Goal: Task Accomplishment & Management: Manage account settings

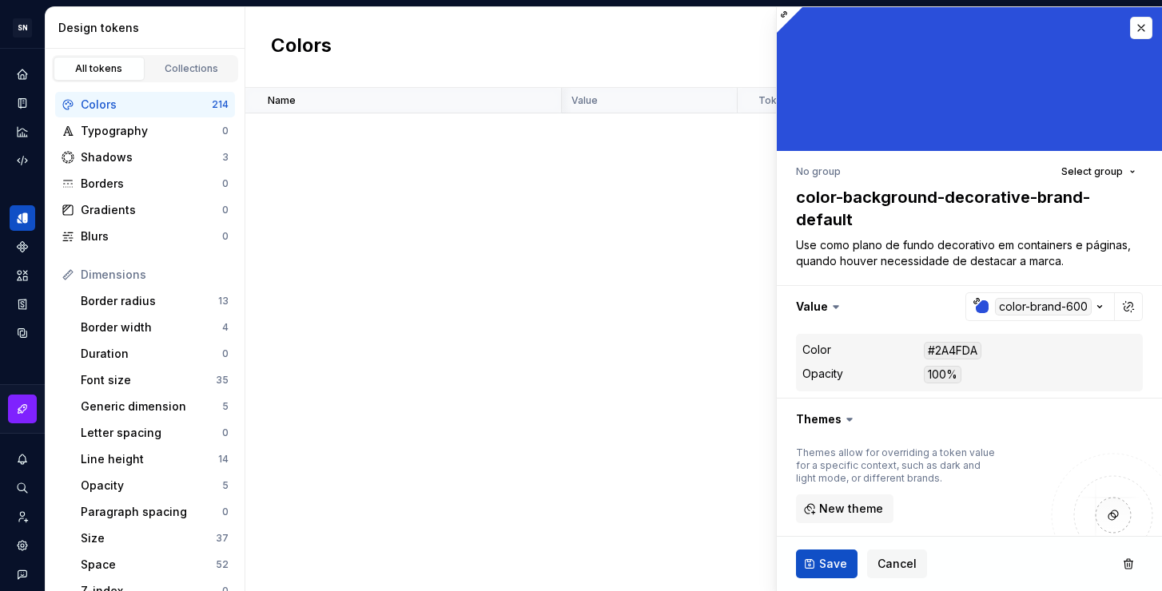
scroll to position [4187, 174]
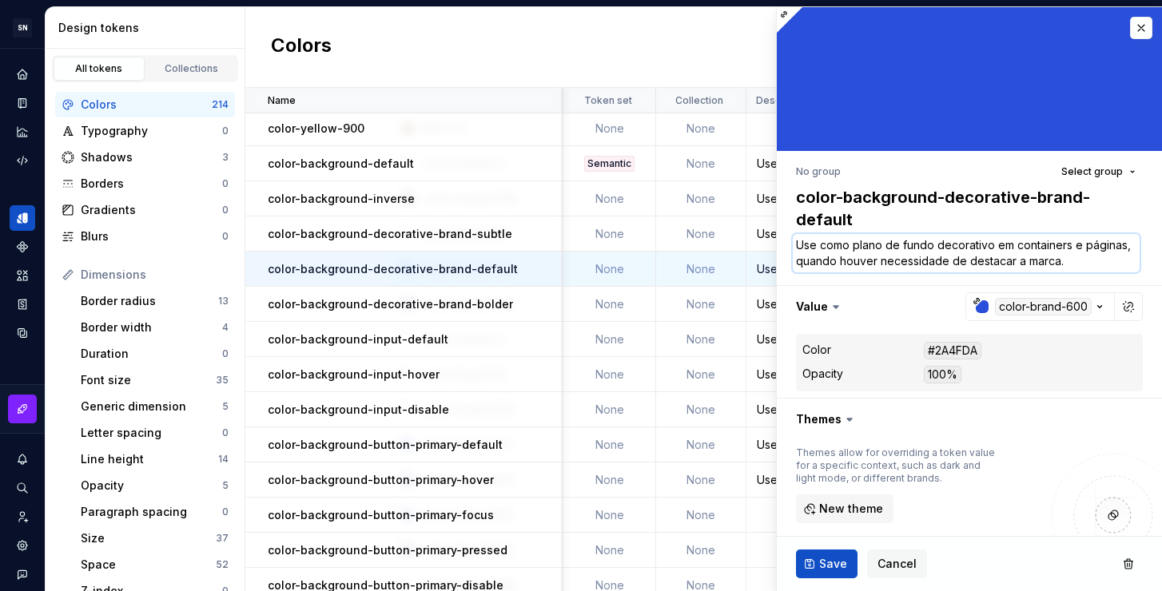
click at [1080, 262] on textarea "Use como plano de fundo decorativo em containers e páginas, quando houver neces…" at bounding box center [966, 253] width 347 height 38
click at [1095, 263] on textarea "Use como plano de fundo decorativo em containers e páginas, quando houver neces…" at bounding box center [966, 253] width 347 height 38
click at [760, 472] on div "Use como fundo no estado hover do botão primário" at bounding box center [892, 480] width 291 height 16
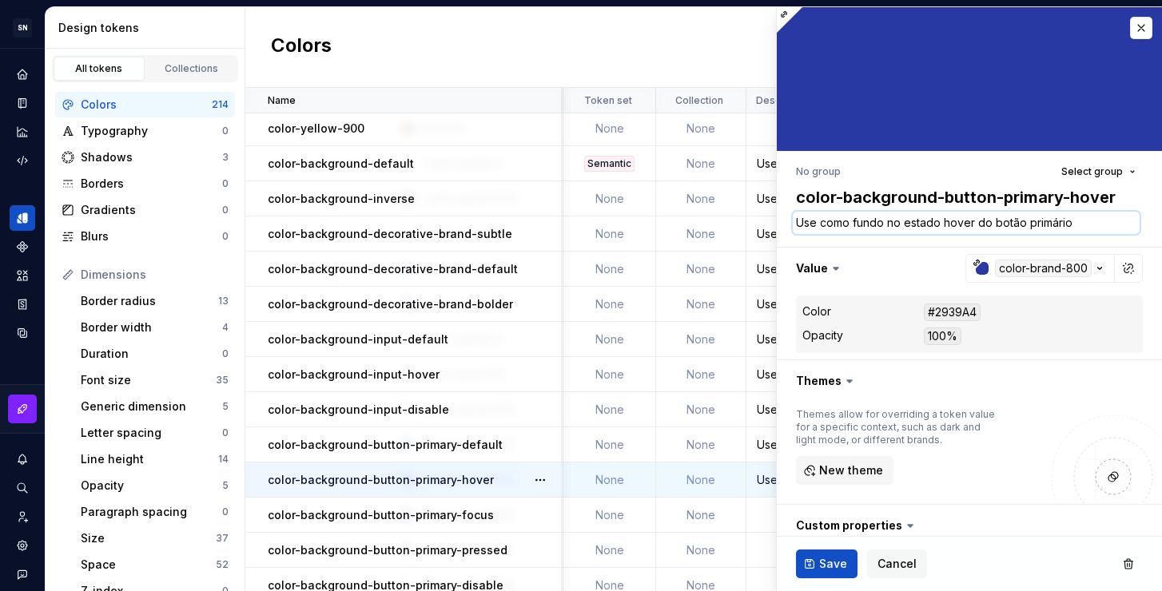
click at [1019, 221] on textarea "Use como fundo no estado hover do botão primário" at bounding box center [966, 223] width 347 height 22
click at [769, 510] on td at bounding box center [892, 515] width 293 height 35
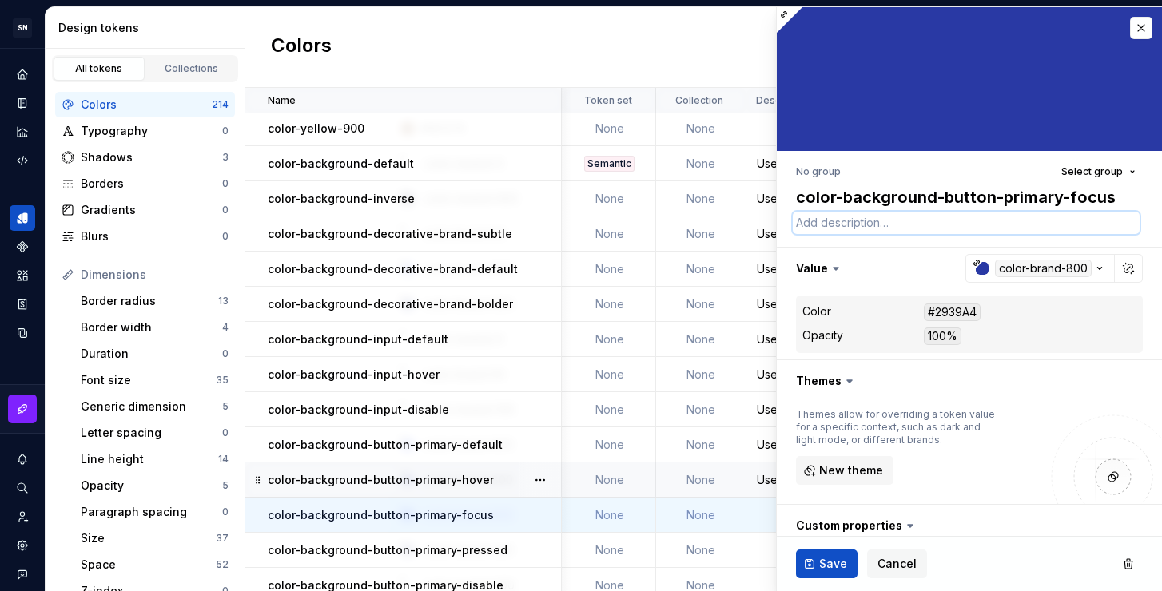
click at [958, 223] on textarea at bounding box center [966, 223] width 347 height 22
paste textarea "Use como fundo no estado hover do botão primário"
type textarea "*"
type textarea "Use como fundo no estado hover do botão primário"
drag, startPoint x: 972, startPoint y: 223, endPoint x: 945, endPoint y: 223, distance: 27.2
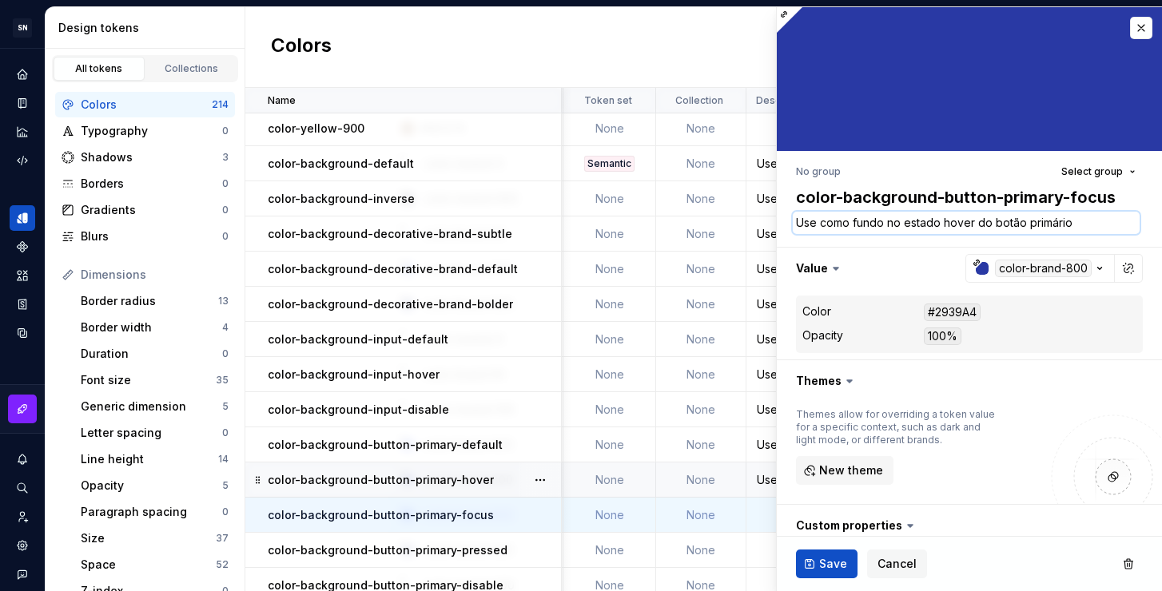
click at [945, 223] on textarea "Use como fundo no estado hover do botão primário" at bounding box center [966, 223] width 347 height 22
type textarea "*"
type textarea "Use como fundo no estado f do botão primário"
type textarea "*"
type textarea "Use como fundo no estado fo do botão primário"
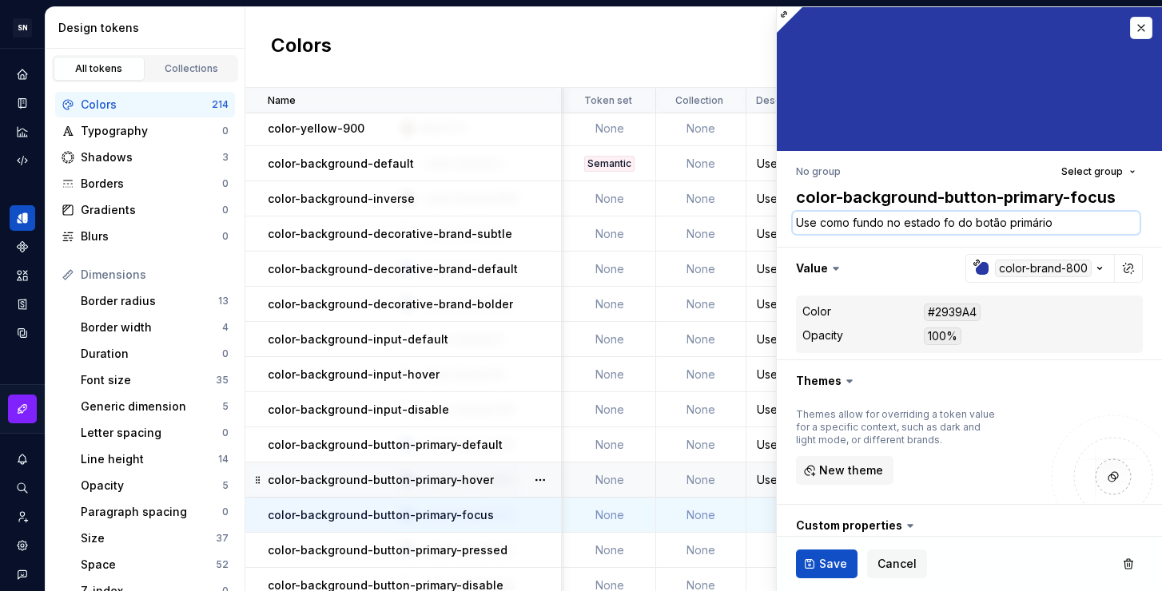
type textarea "*"
type textarea "Use como fundo no estado foc do botão primário"
type textarea "*"
type textarea "Use como fundo no estado foco do botão primário"
click at [834, 560] on span "Save" at bounding box center [833, 564] width 28 height 16
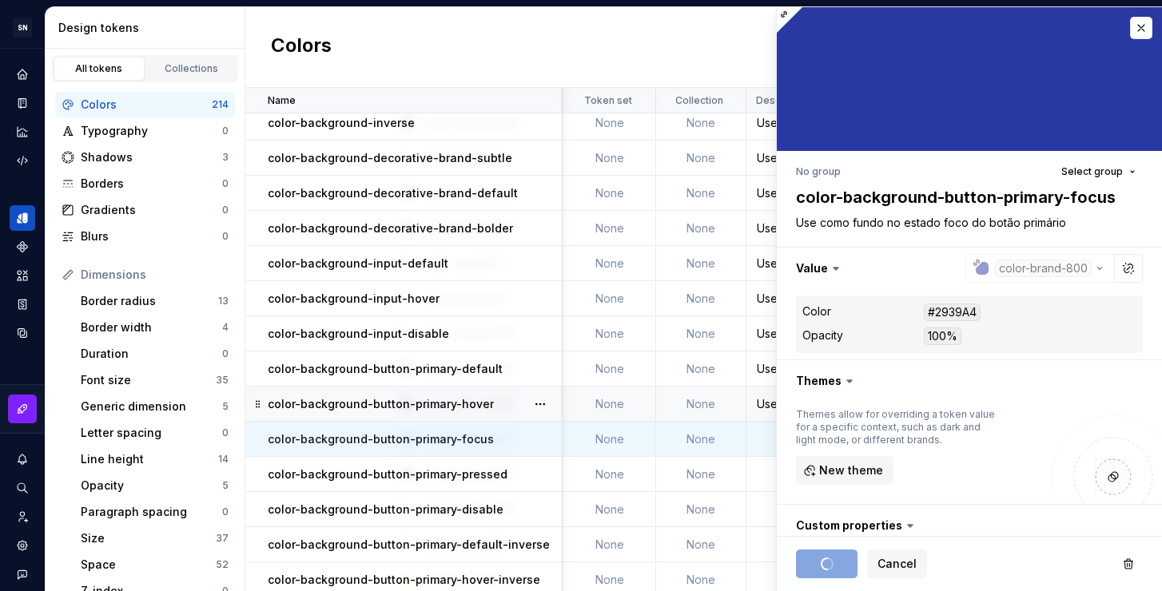
scroll to position [4268, 174]
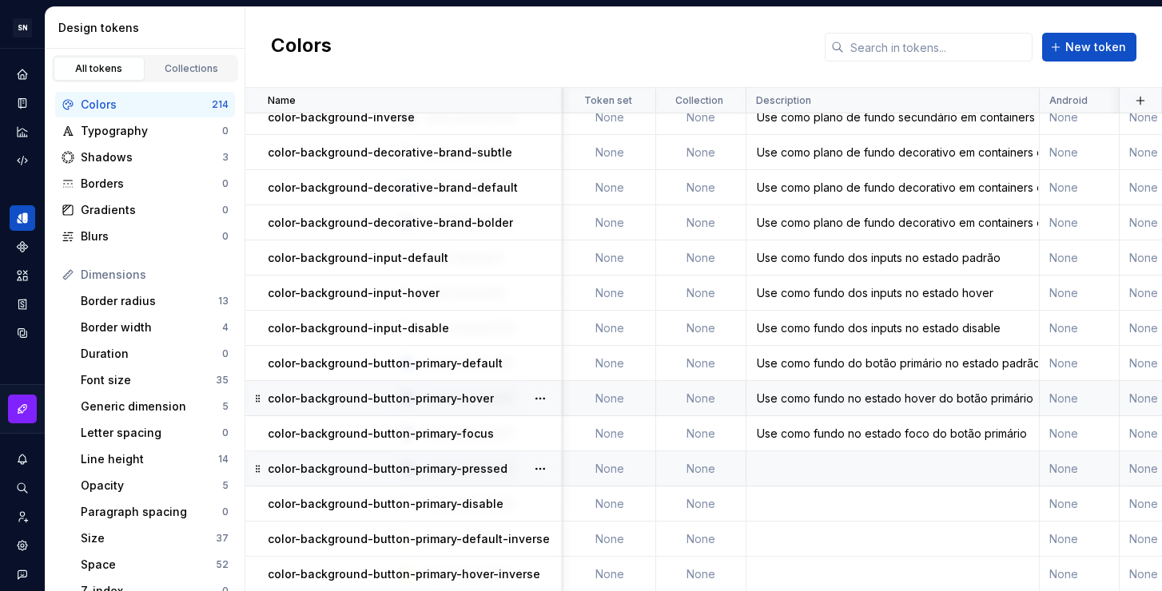
click at [792, 470] on td at bounding box center [892, 469] width 293 height 35
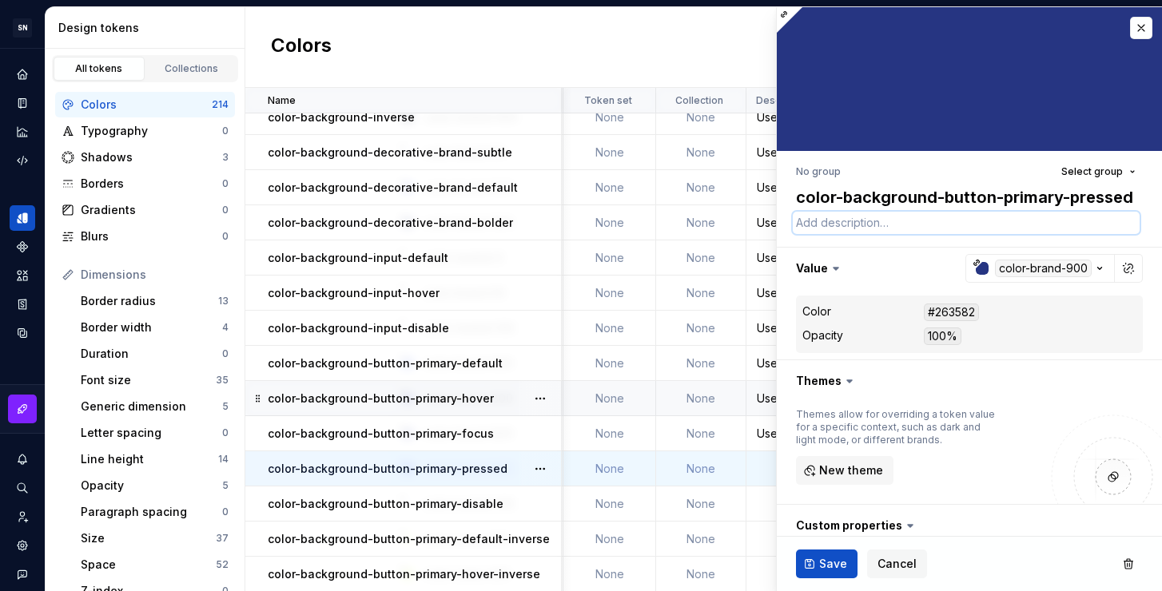
click at [879, 233] on textarea at bounding box center [966, 223] width 347 height 22
paste textarea "Use como fundo no estado hover do botão primário"
type textarea "*"
drag, startPoint x: 972, startPoint y: 223, endPoint x: 941, endPoint y: 222, distance: 30.4
click at [941, 222] on textarea "Use como fundo no estado hover do botão primário" at bounding box center [966, 223] width 347 height 22
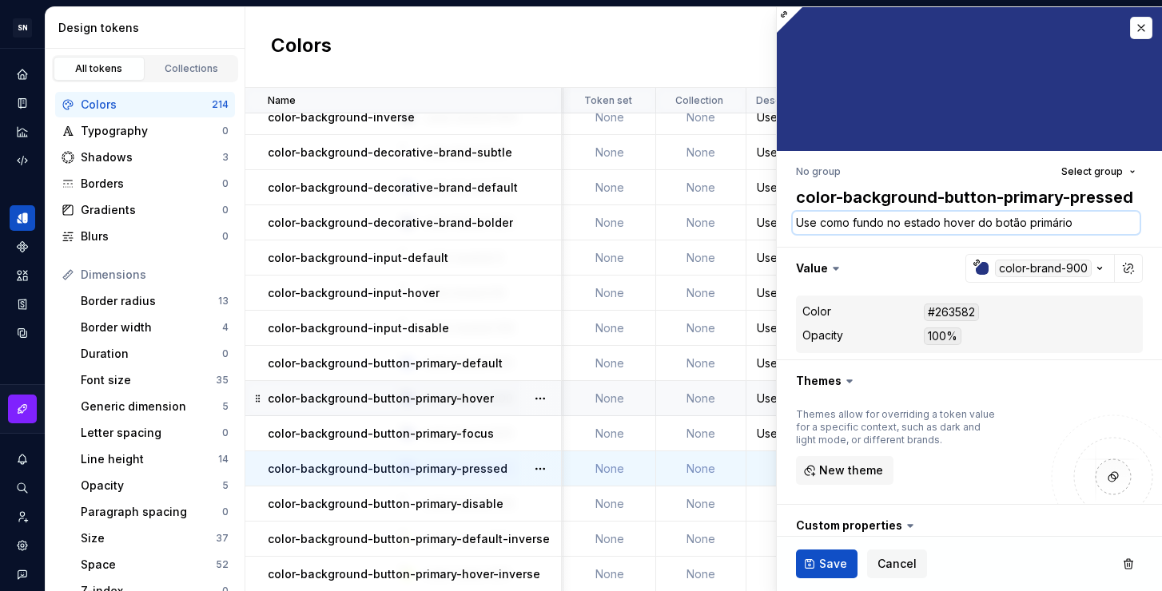
type textarea "Use como fundo no estado p do botão primário"
type textarea "*"
type textarea "Use como fundo no estado pr do botão primário"
type textarea "*"
type textarea "Use como fundo no estado pre do botão primário"
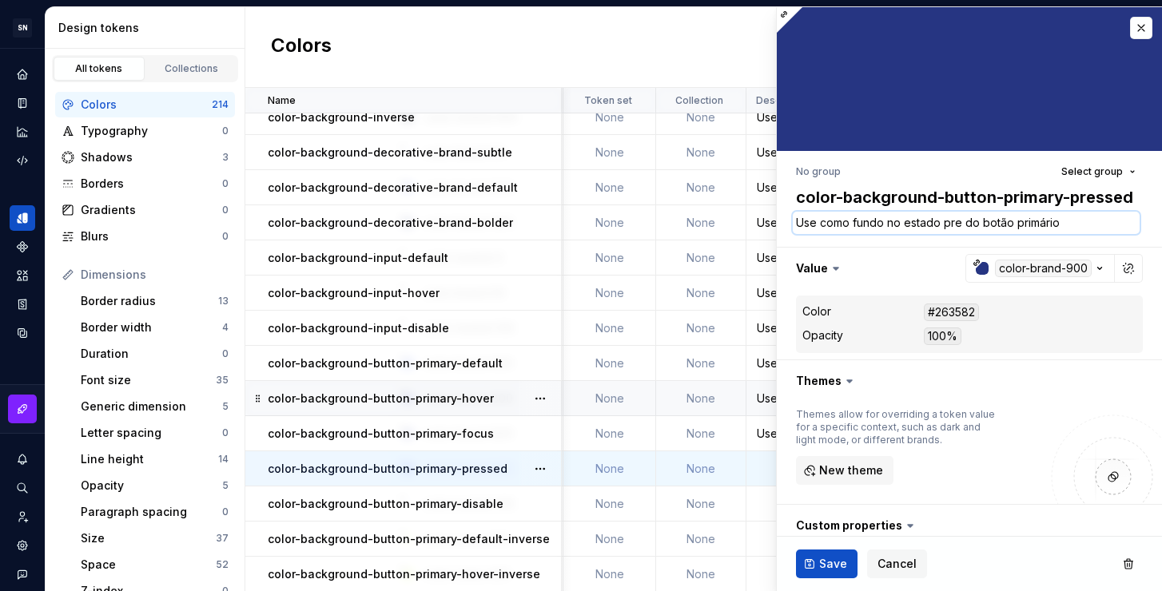
type textarea "*"
type textarea "Use como fundo no estado pres do botão primário"
type textarea "*"
type textarea "Use como fundo no estado press do botão primário"
type textarea "*"
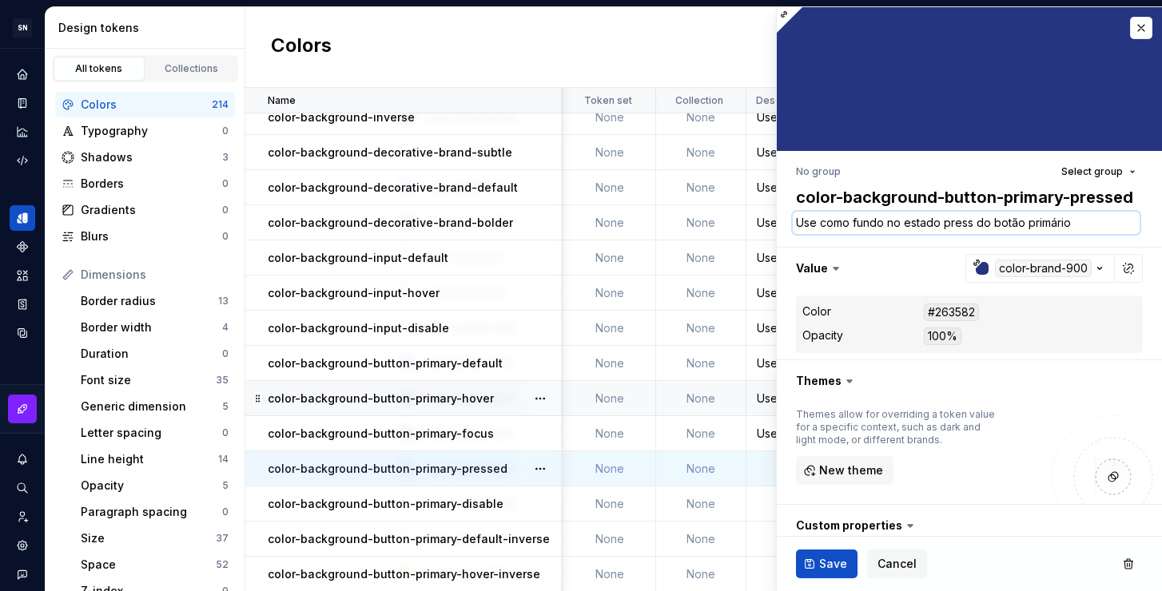
type textarea "Use como fundo no estado pressi do botão primário"
type textarea "*"
type textarea "Use como fundo no estado pressio do botão primário"
type textarea "*"
type textarea "Use como fundo no estado pression do botão primário"
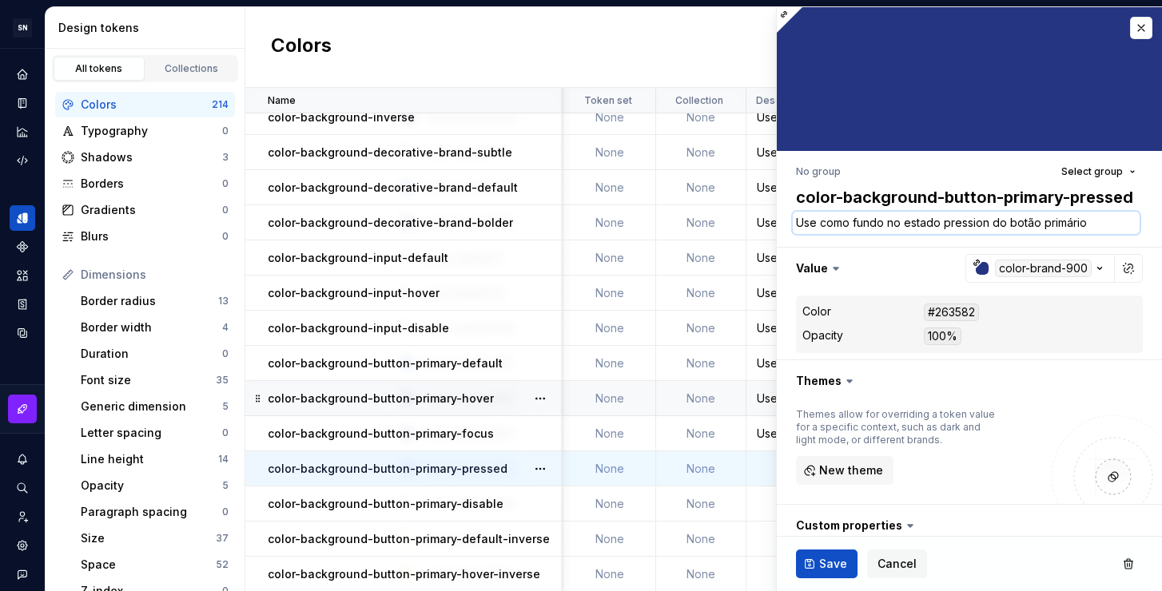
type textarea "*"
type textarea "Use como fundo no estado pressiona do botão primário"
type textarea "*"
type textarea "Use como fundo no estado pressionad do botão primário"
type textarea "*"
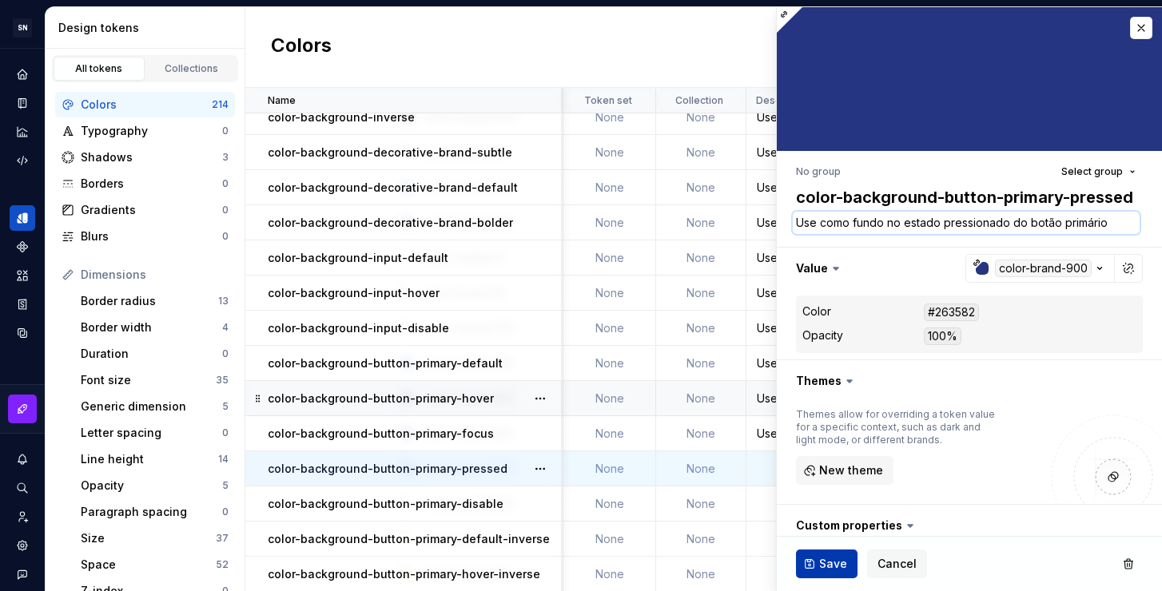
type textarea "Use como fundo no estado pressionado do botão primário"
click at [828, 566] on span "Save" at bounding box center [833, 564] width 28 height 16
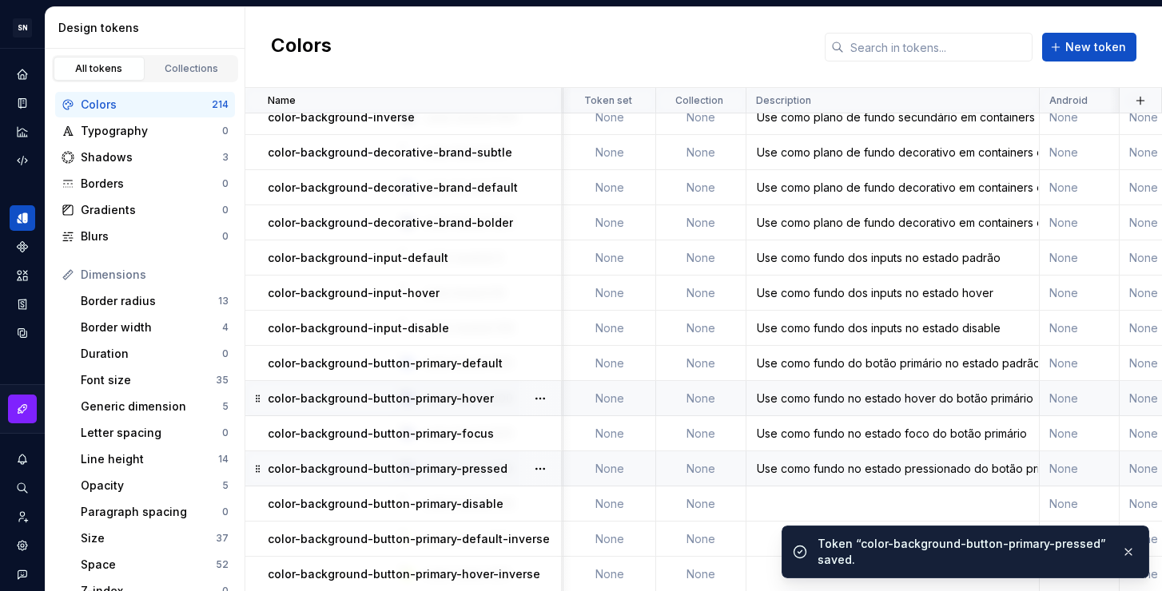
click at [763, 506] on td at bounding box center [892, 504] width 293 height 35
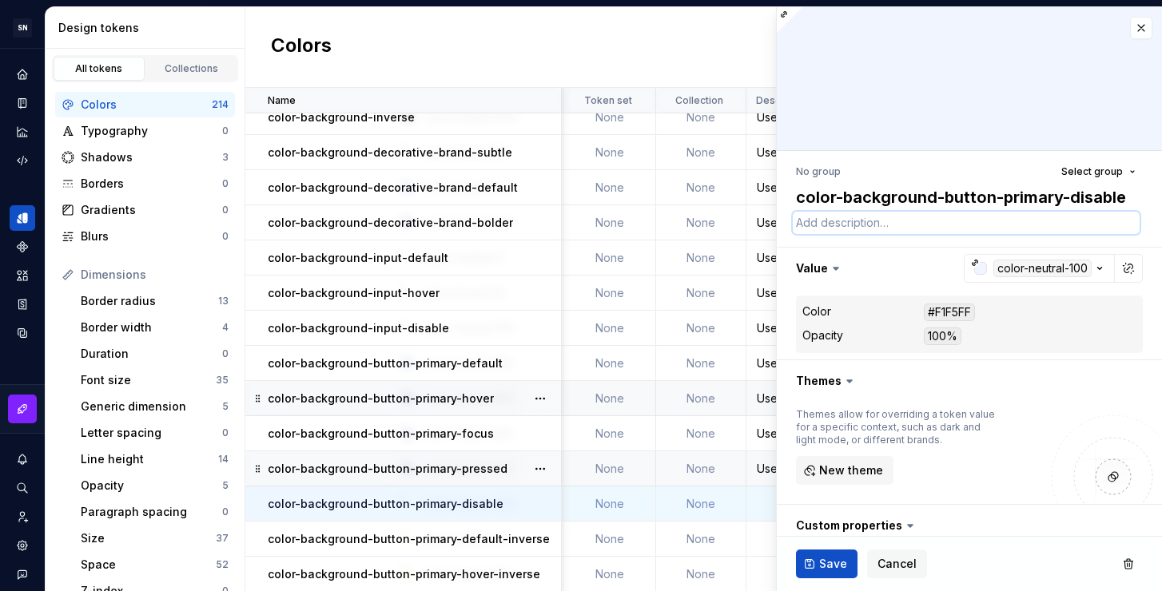
click at [887, 229] on textarea at bounding box center [966, 223] width 347 height 22
paste textarea "Use como fundo no estado hover do botão primário"
type textarea "*"
type textarea "Use como fundo no estado hover do botão primário"
drag, startPoint x: 972, startPoint y: 224, endPoint x: 944, endPoint y: 223, distance: 28.0
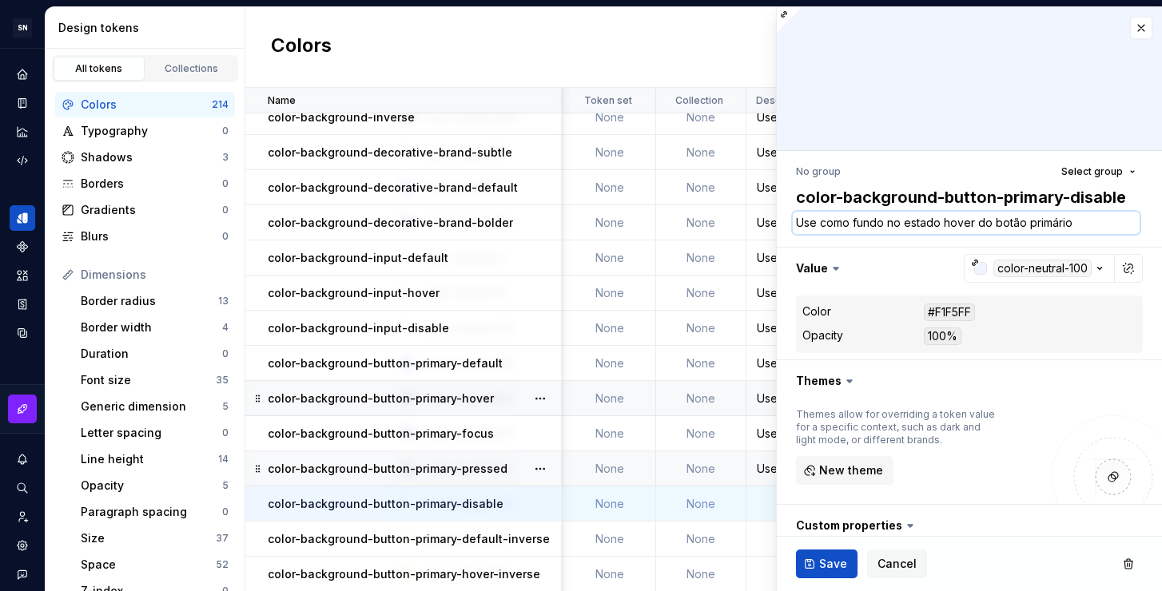
click at [944, 223] on textarea "Use como fundo no estado hover do botão primário" at bounding box center [966, 223] width 347 height 22
type textarea "*"
type textarea "Use como fundo no estado d do botão primário"
type textarea "*"
type textarea "Use como fundo no estado de do botão primário"
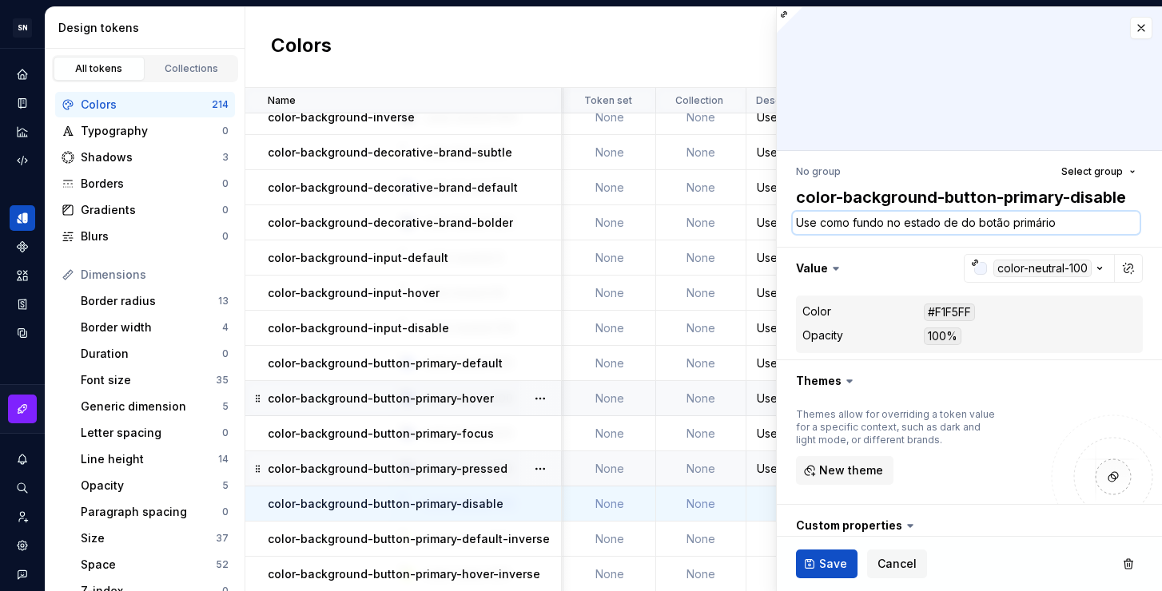
type textarea "*"
type textarea "Use como fundo no estado des do botão primário"
type textarea "*"
type textarea "Use como fundo no estado desa do botão primário"
type textarea "*"
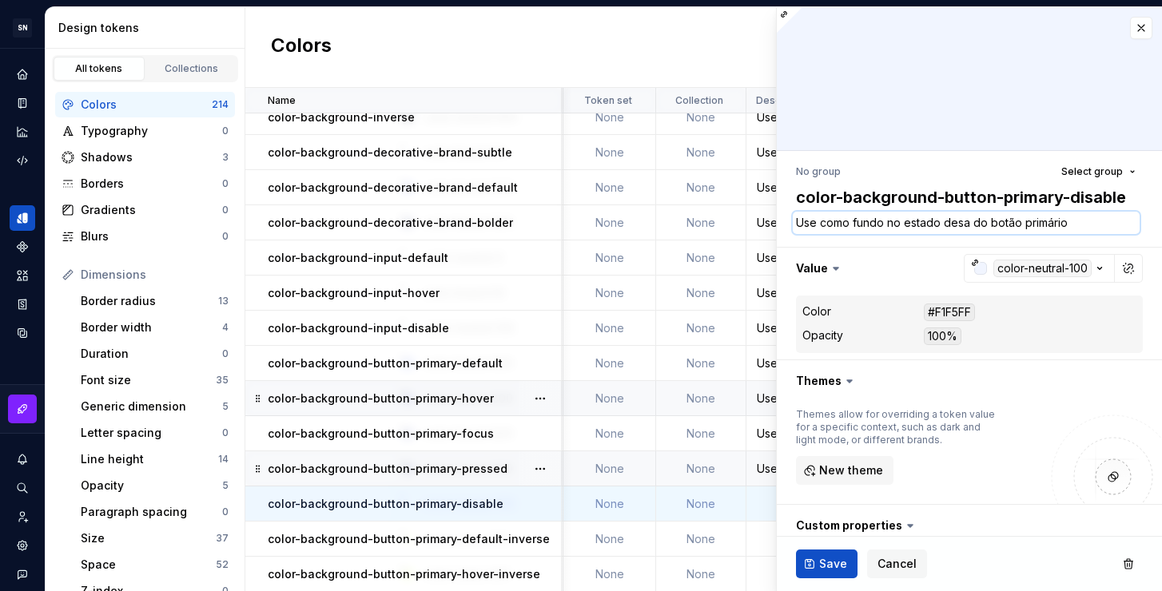
type textarea "Use como fundo no estado desab do botão primário"
type textarea "*"
type textarea "Use como fundo no estado desabi do botão primário"
type textarea "*"
type textarea "Use como fundo no estado desabil do botão primário"
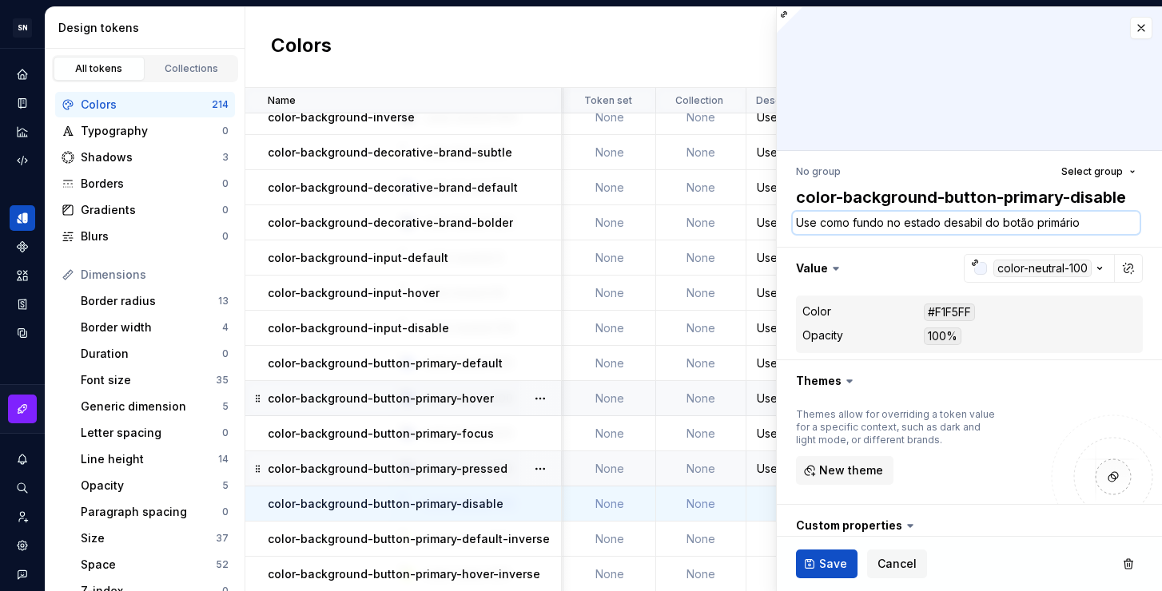
type textarea "*"
type textarea "Use como fundo no estado desabili do botão primário"
type textarea "*"
type textarea "Use como fundo no estado desabilit do botão primário"
type textarea "*"
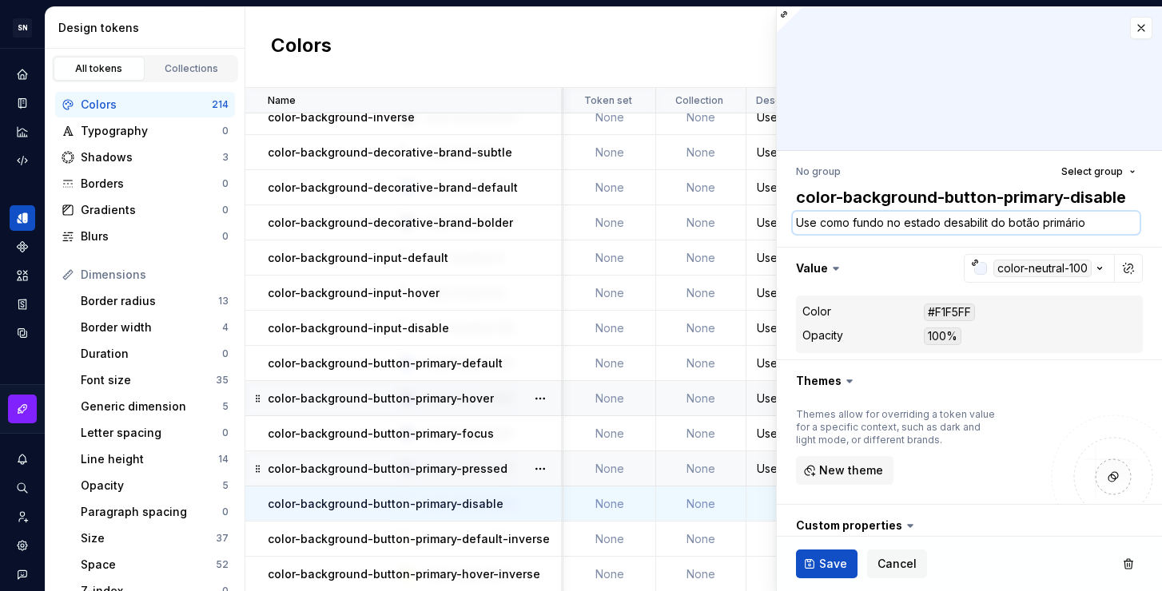
type textarea "Use como fundo no estado desabilita do botão primário"
type textarea "*"
type textarea "Use como fundo no estado desabilitad do botão primário"
type textarea "*"
type textarea "Use como fundo no estado desabilitado do botão primário"
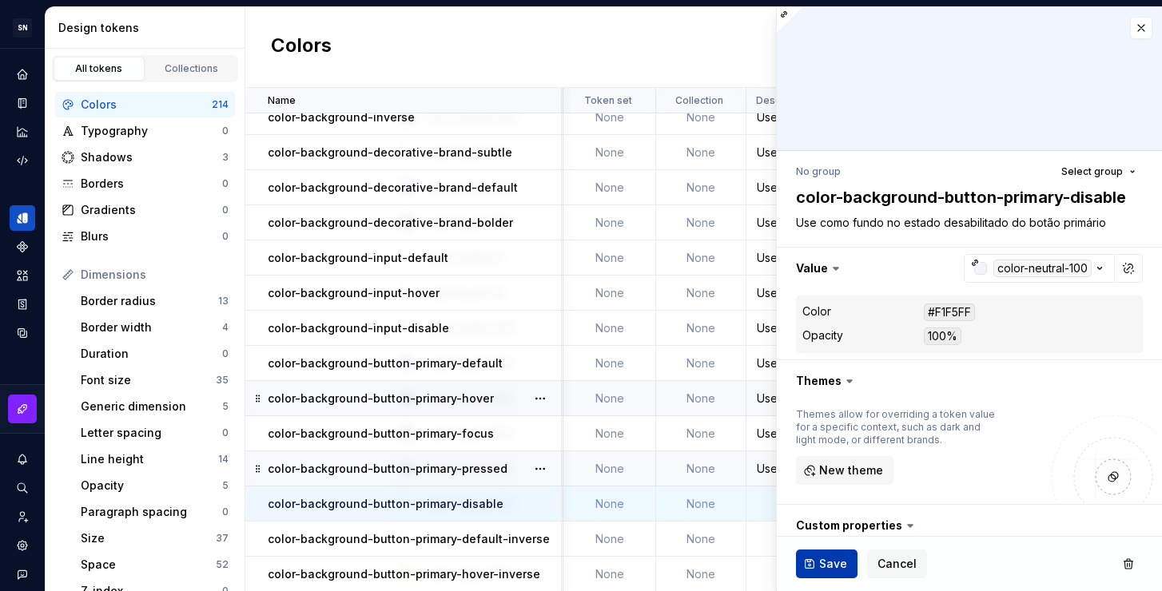
click at [831, 562] on span "Save" at bounding box center [833, 564] width 28 height 16
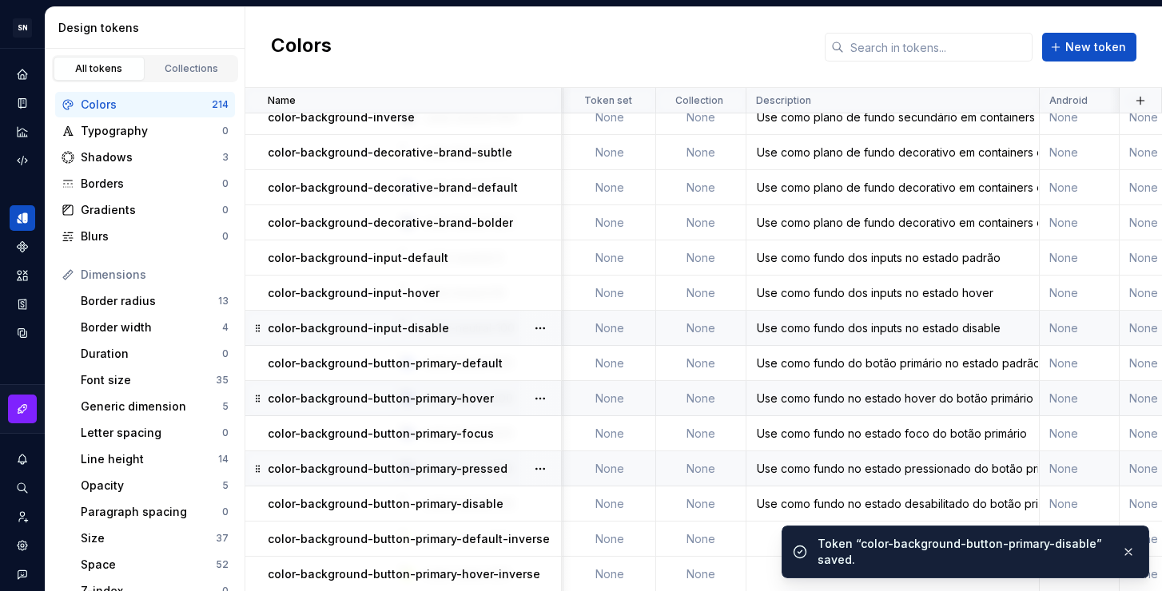
click at [766, 328] on div "Use como fundo dos inputs no estado disable" at bounding box center [892, 328] width 291 height 16
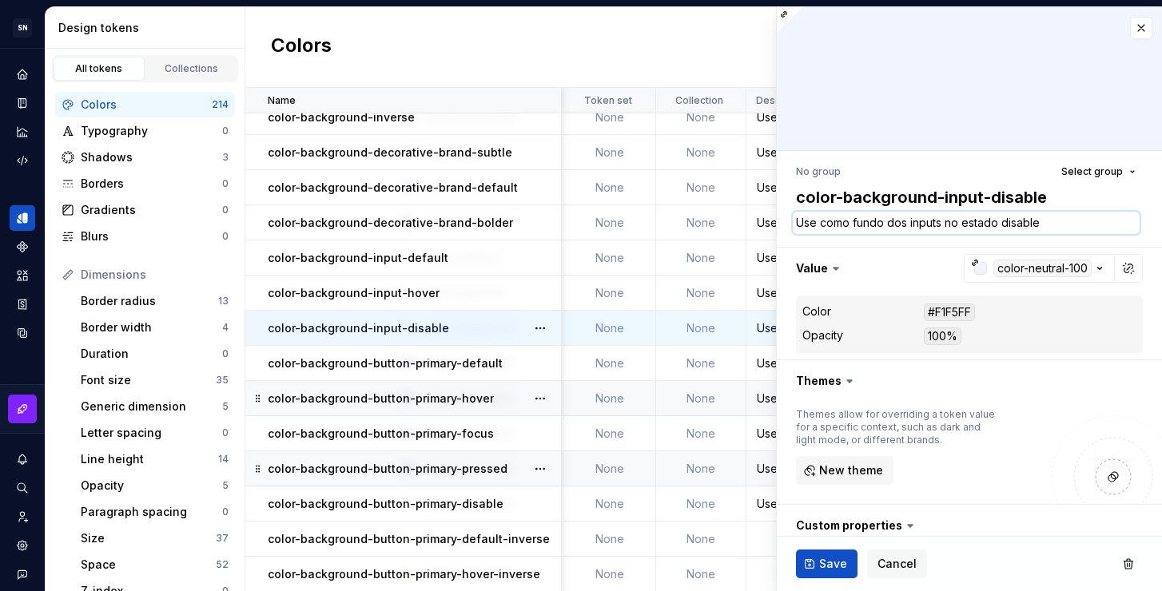
click at [1029, 224] on textarea "Use como fundo dos inputs no estado disable" at bounding box center [966, 223] width 347 height 22
click at [1044, 224] on textarea "Use como fundo dos inputs no estado disable" at bounding box center [966, 223] width 347 height 22
drag, startPoint x: 1043, startPoint y: 224, endPoint x: 1007, endPoint y: 221, distance: 36.0
click at [1007, 221] on textarea "Use como fundo dos inputs no estado disable" at bounding box center [966, 223] width 347 height 22
type textarea "*"
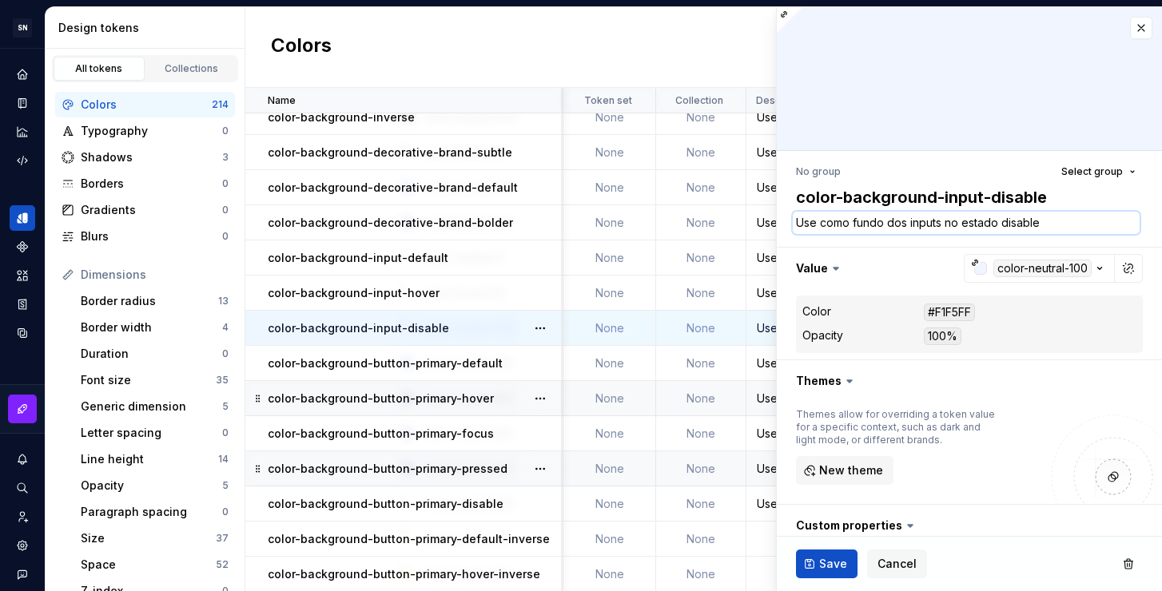
type textarea "Use como fundo dos inputs no estado de"
type textarea "*"
type textarea "Use como fundo dos inputs no estado des"
type textarea "*"
type textarea "Use como fundo dos inputs no estado desa"
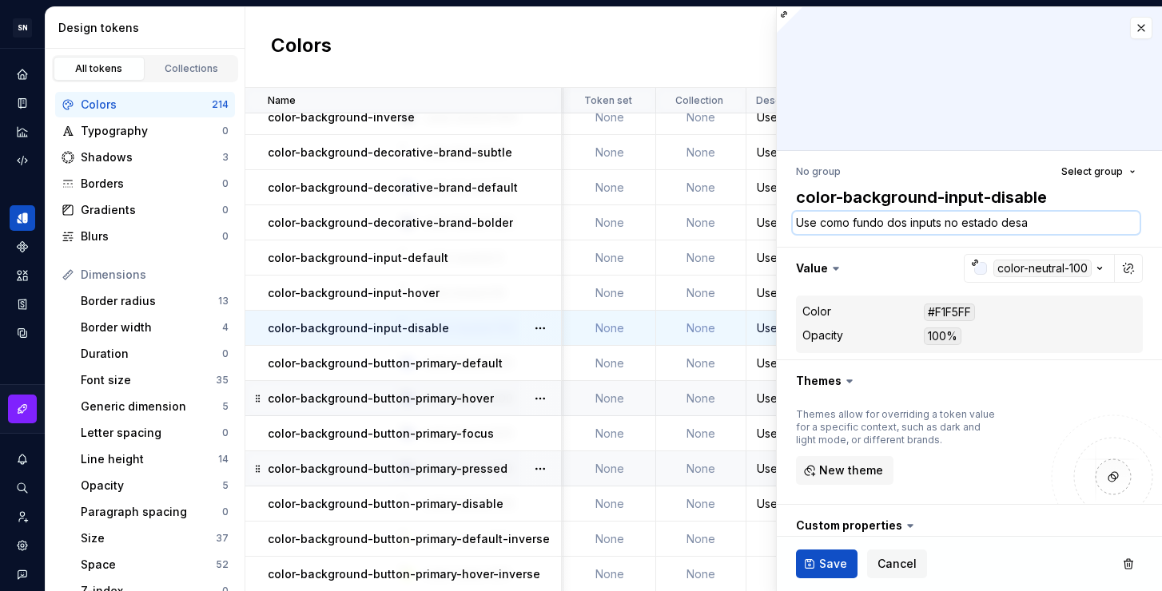
type textarea "*"
type textarea "Use como fundo dos inputs no estado desab"
type textarea "*"
type textarea "Use como fundo dos inputs no estado desabu"
type textarea "*"
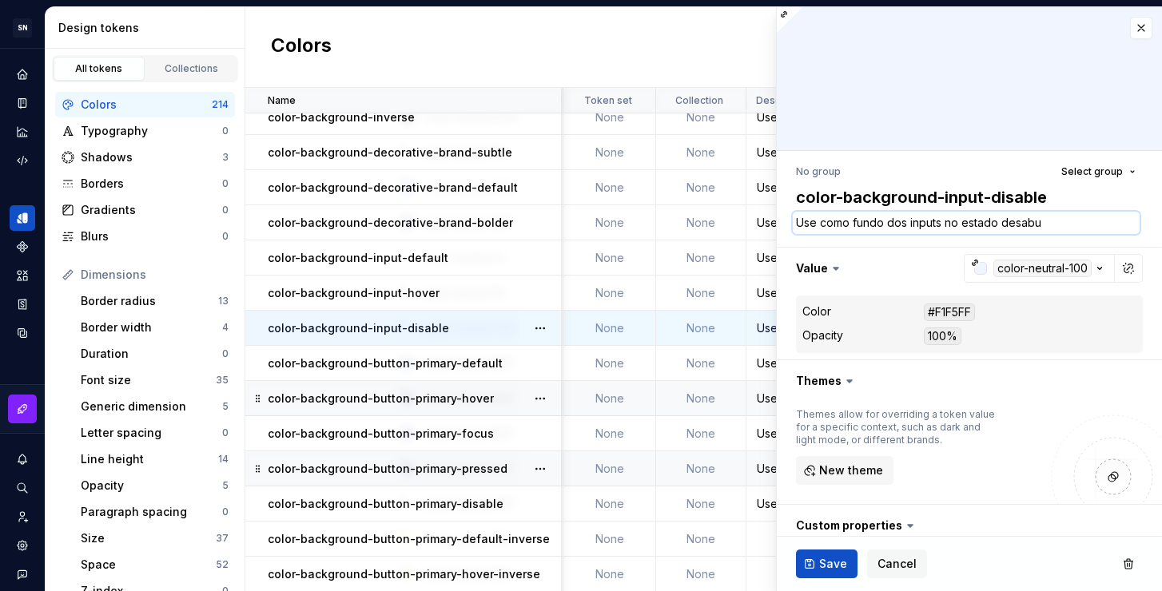
type textarea "Use como fundo dos inputs no estado desabul"
type textarea "*"
type textarea "Use como fundo dos inputs no estado desabu"
type textarea "*"
type textarea "Use como fundo dos inputs no estado desaboi"
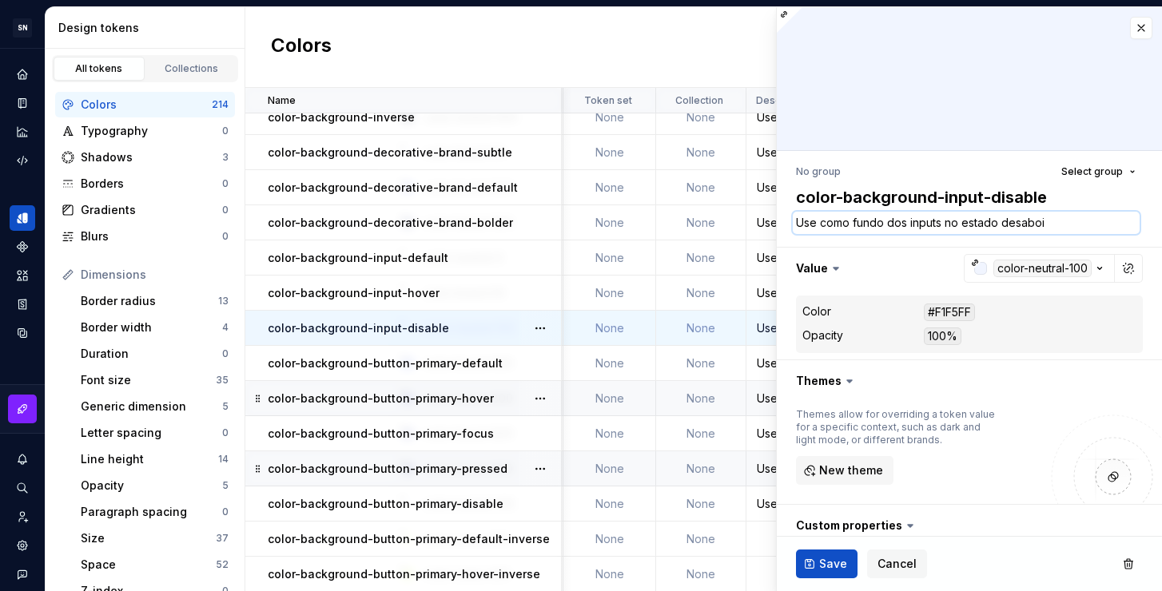
type textarea "*"
type textarea "Use como fundo dos inputs no estado desaboil"
type textarea "*"
type textarea "Use como fundo dos inputs no estado desaboili"
type textarea "*"
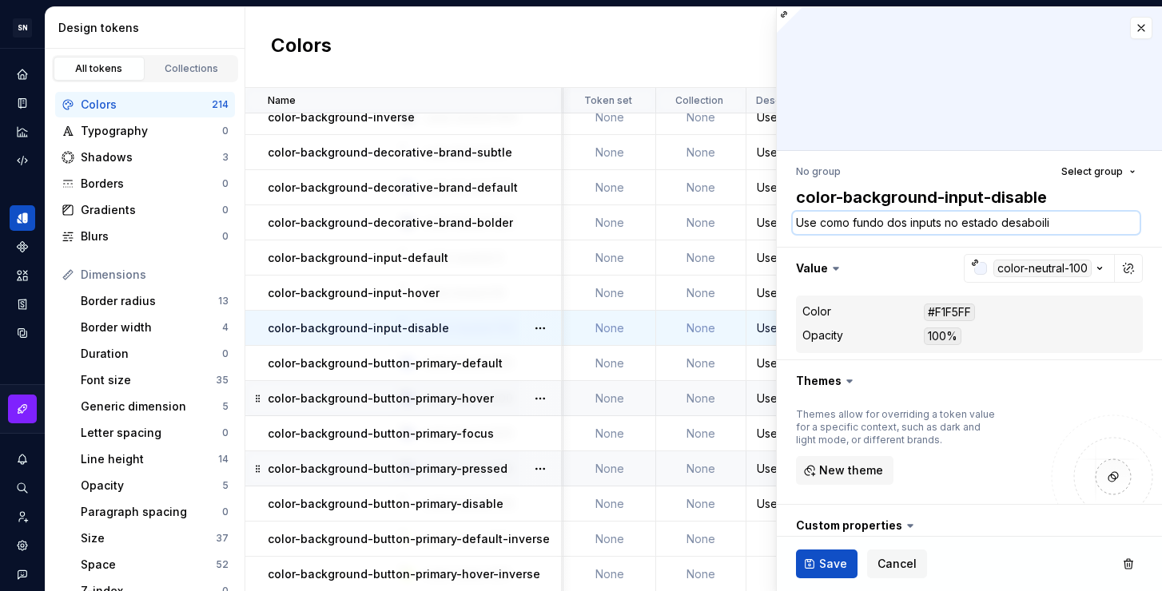
type textarea "Use como fundo dos inputs no estado desaboilit"
type textarea "*"
type textarea "Use como fundo dos inputs no estado desaboilita"
type textarea "*"
type textarea "Use como fundo dos inputs no estado desaboilitad"
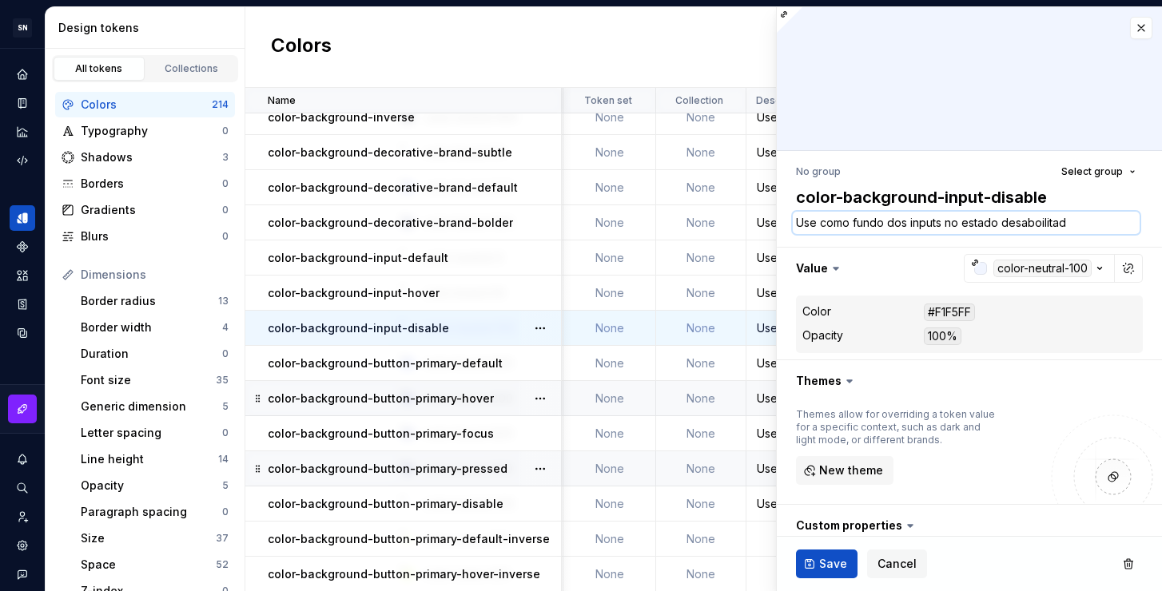
type textarea "*"
type textarea "Use como fundo dos inputs no estado desaboilita"
type textarea "*"
type textarea "Use como fundo dos inputs no estado desaboilit"
type textarea "*"
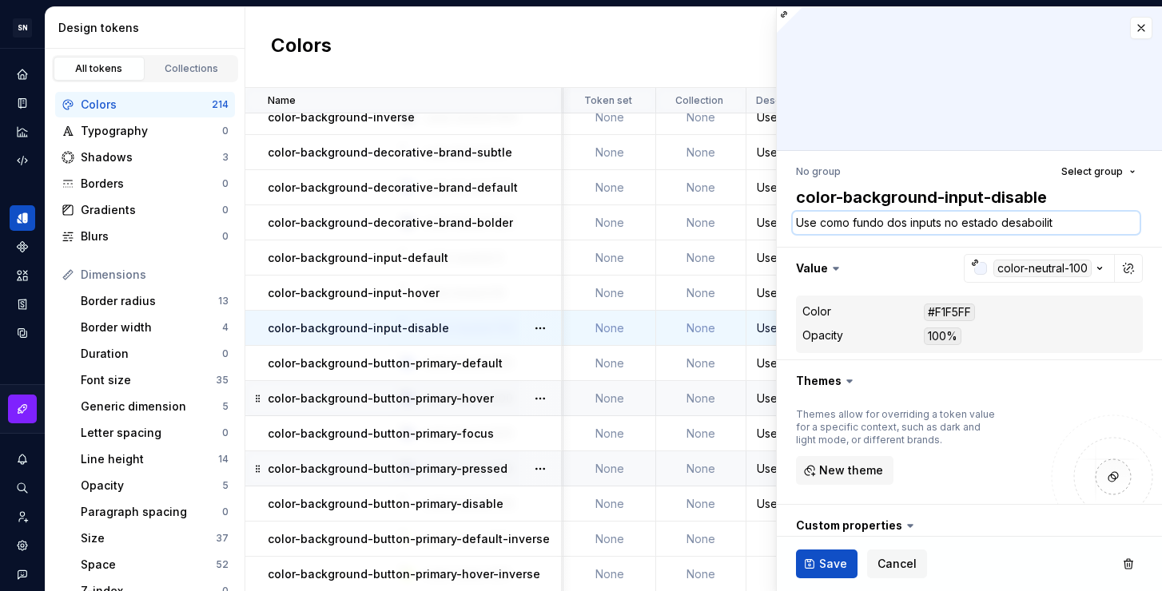
type textarea "Use como fundo dos inputs no estado desaboili"
type textarea "*"
type textarea "Use como fundo dos inputs no estado desaboil"
type textarea "*"
type textarea "Use como fundo dos inputs no estado desaboi"
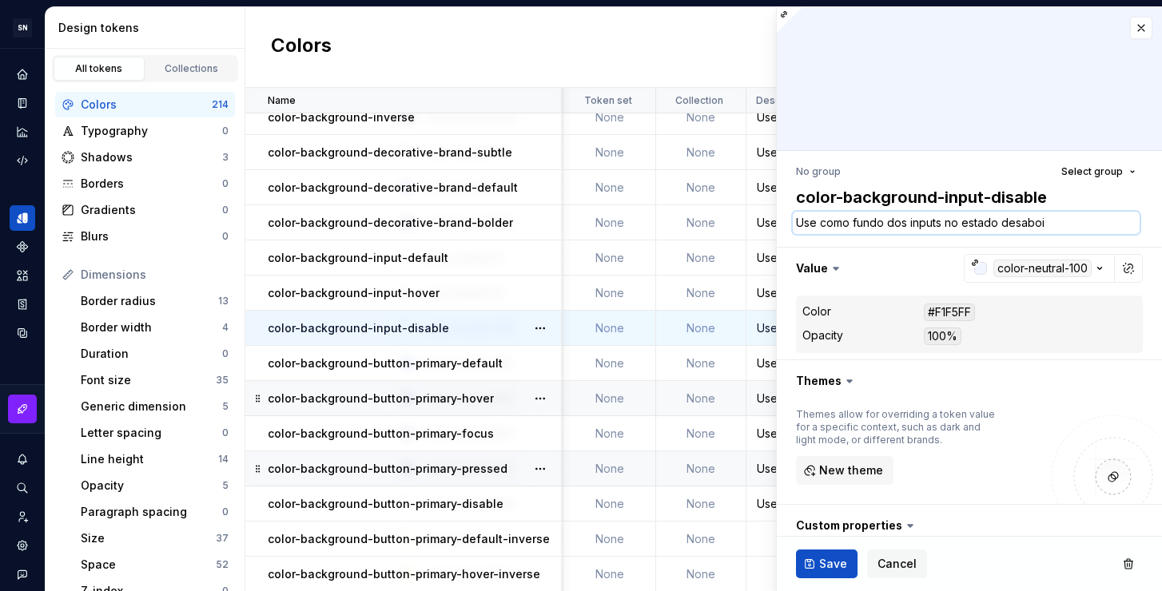
type textarea "*"
type textarea "Use como fundo dos inputs no estado desabo"
type textarea "*"
type textarea "Use como fundo dos inputs no estado desab"
type textarea "*"
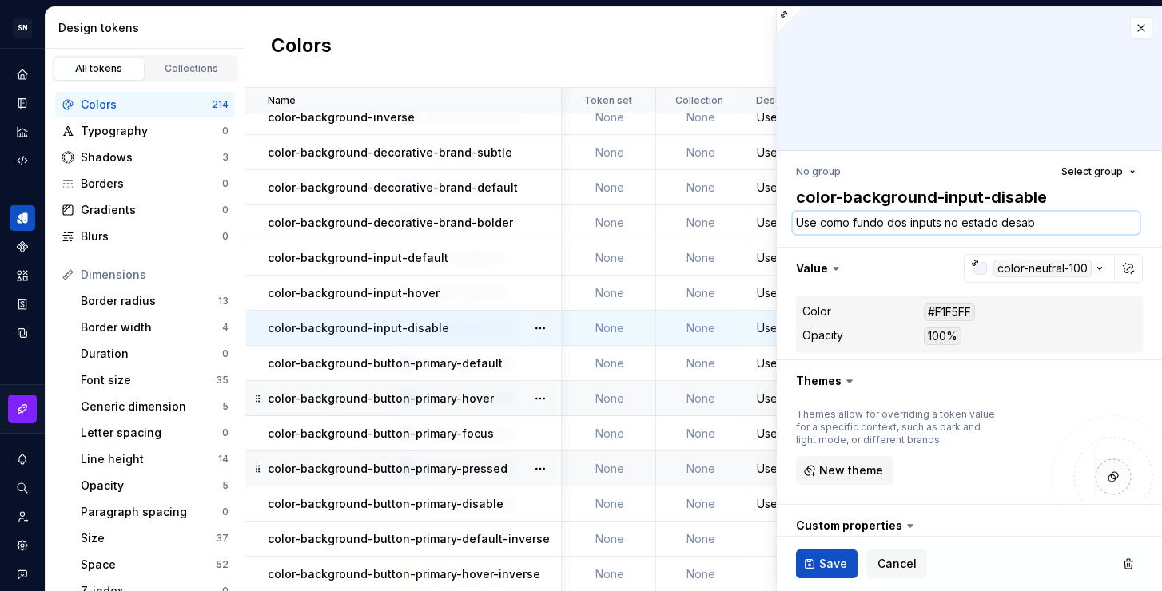
type textarea "Use como fundo dos inputs no estado desabi"
type textarea "*"
type textarea "Use como fundo dos inputs no estado desabil"
type textarea "*"
type textarea "Use como fundo dos inputs no estado desabili"
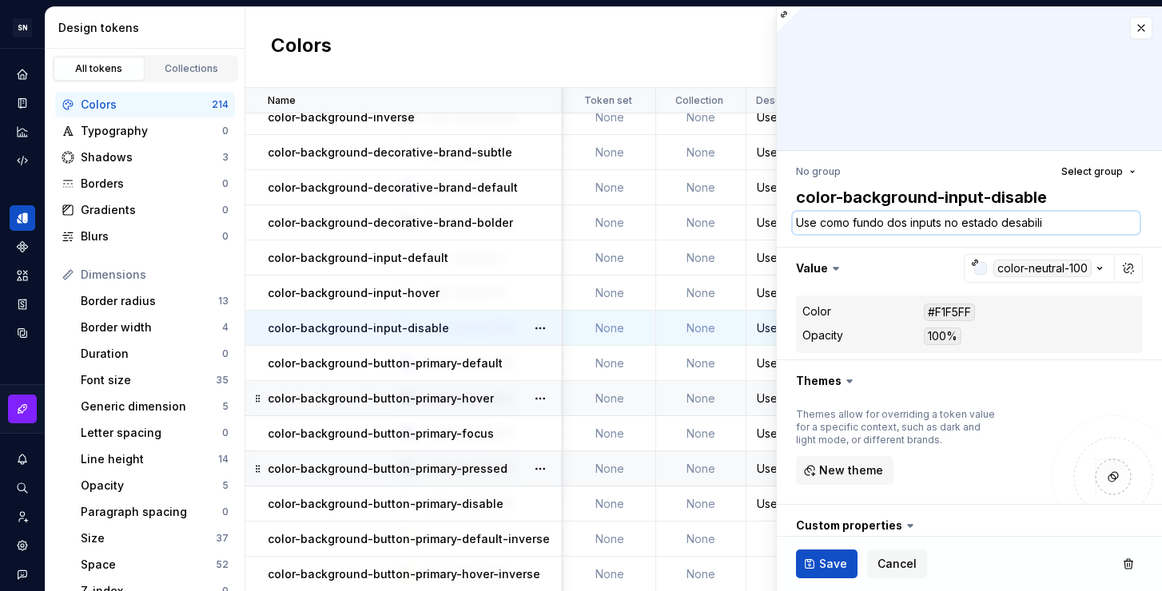
type textarea "*"
type textarea "Use como fundo dos inputs no estado desabilit"
type textarea "*"
type textarea "Use como fundo dos inputs no estado desabilita"
type textarea "*"
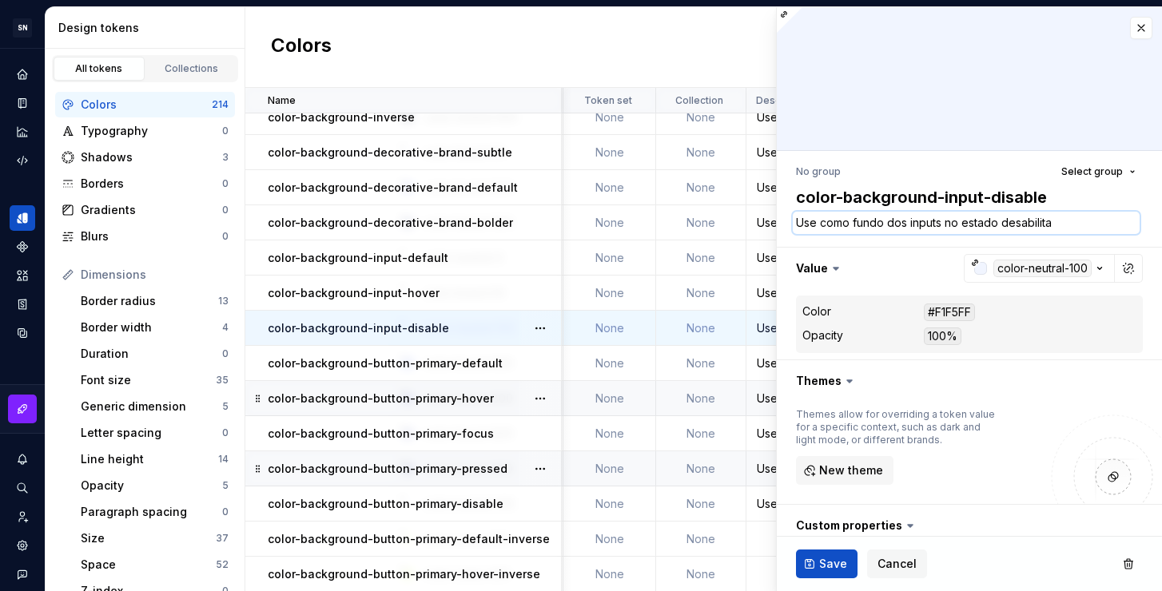
type textarea "Use como fundo dos inputs no estado desabilitad"
type textarea "*"
type textarea "Use como fundo dos inputs no estado desabilitado"
type textarea "*"
type textarea "Use como fundo dos inputs no estado desabilitado"
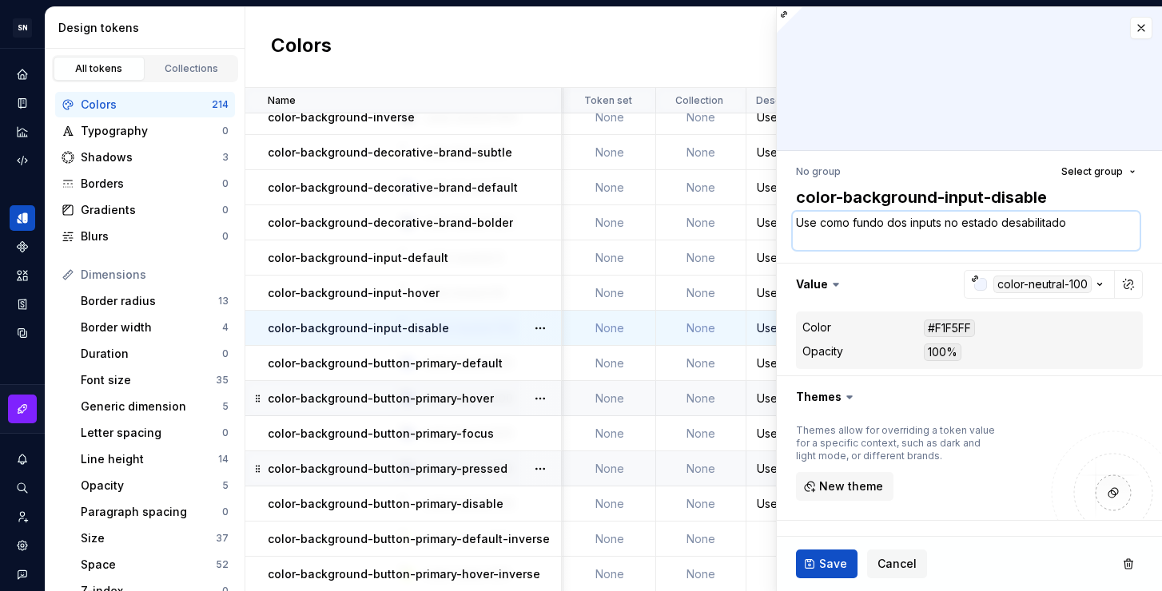
type textarea "*"
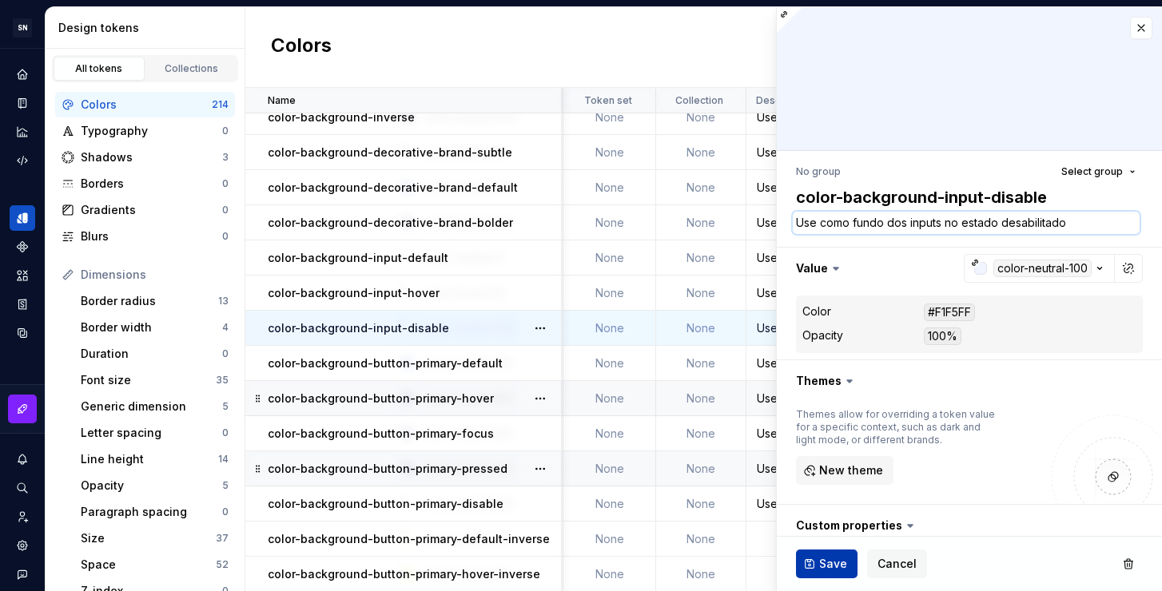
type textarea "Use como fundo dos inputs no estado desabilitado"
click at [822, 565] on span "Save" at bounding box center [833, 564] width 28 height 16
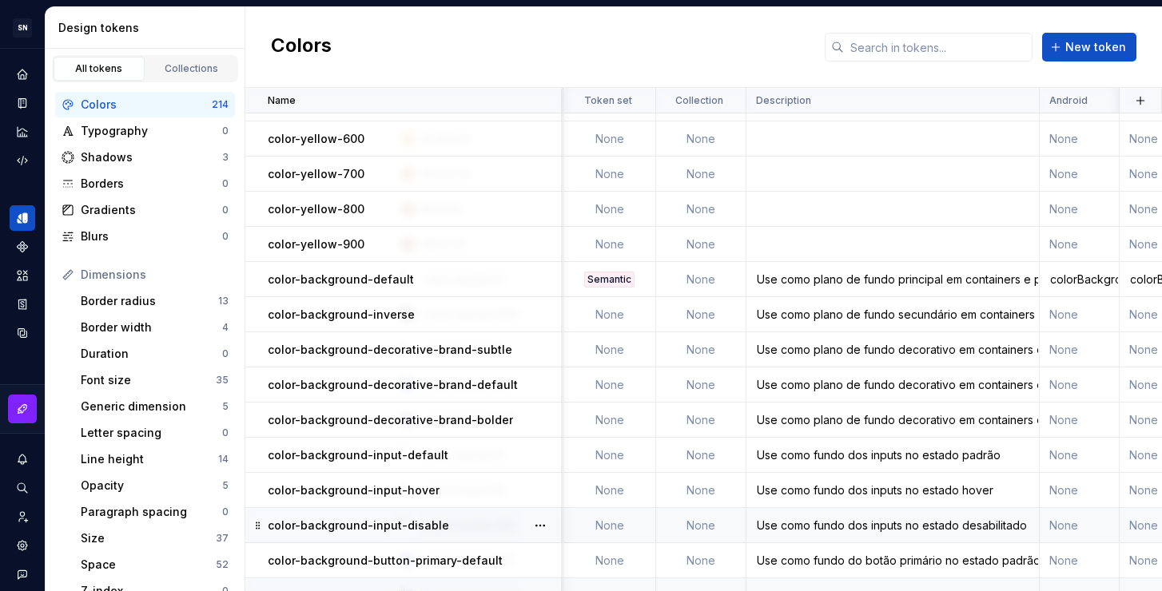
scroll to position [4058, 174]
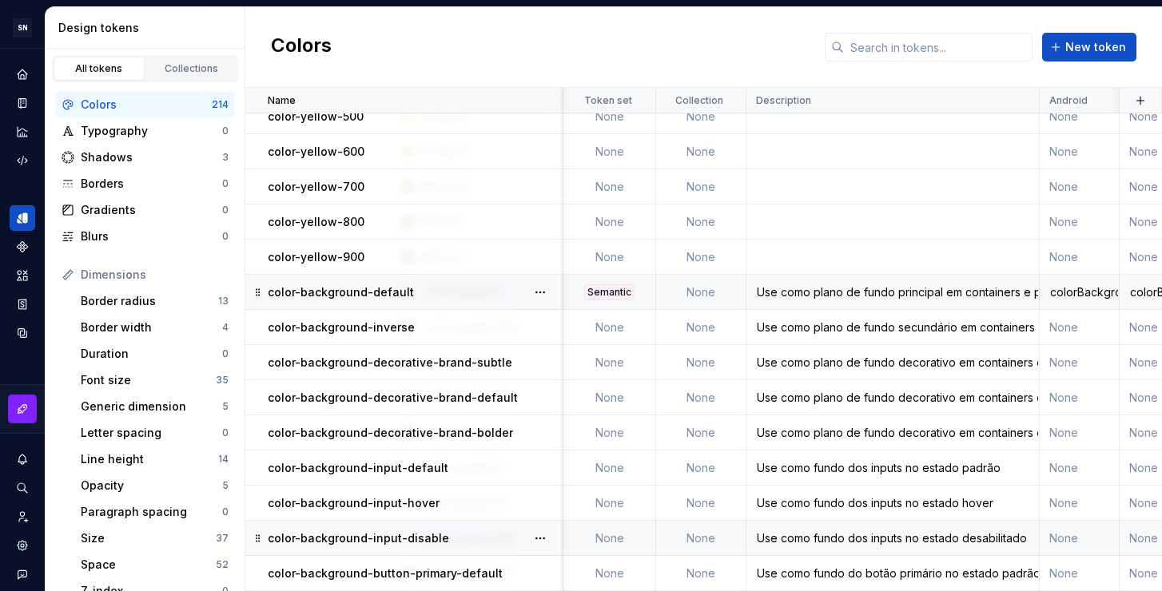
click at [836, 297] on div "Use como plano de fundo principal em containers e páginas." at bounding box center [892, 293] width 291 height 16
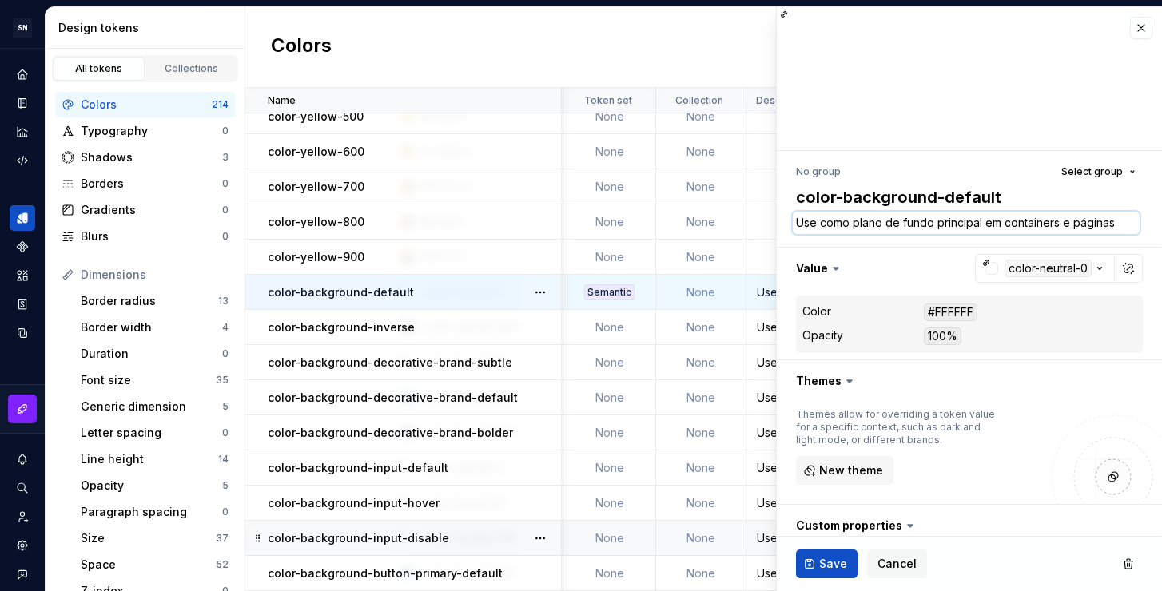
click at [881, 223] on textarea "Use como plano de fundo principal em containers e páginas." at bounding box center [966, 223] width 347 height 22
click at [882, 222] on textarea "Use como plano de fundo principal em containers e páginas." at bounding box center [966, 223] width 347 height 22
type textarea "*"
type textarea "Use como plan de fundo principal em containers e páginas."
type textarea "*"
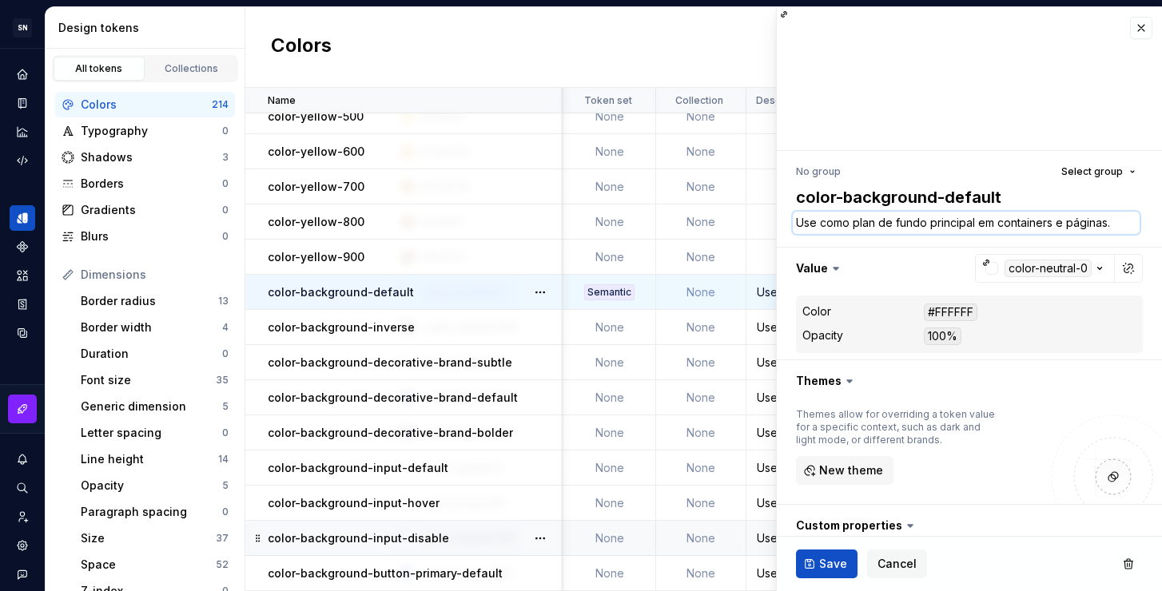
type textarea "Use como pla de fundo principal em containers e páginas."
type textarea "*"
type textarea "Use como pl de fundo principal em containers e páginas."
type textarea "*"
type textarea "Use como p de fundo principal em containers e páginas."
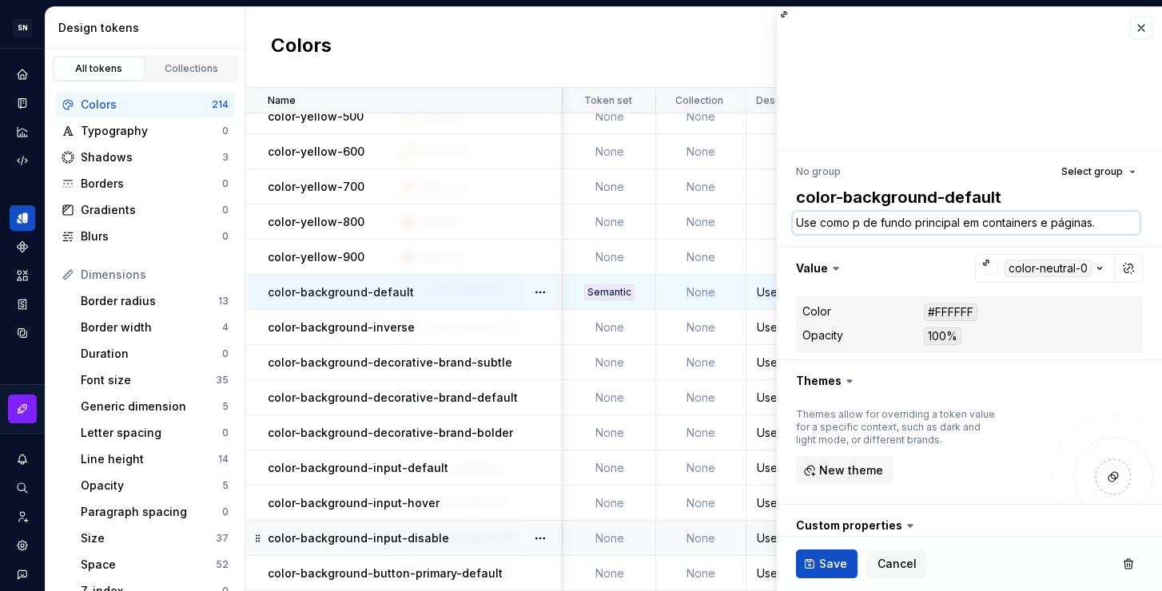
type textarea "*"
type textarea "Use como de fundo principal em containers e páginas."
type textarea "*"
type textarea "Use como c de fundo principal em containers e páginas."
type textarea "*"
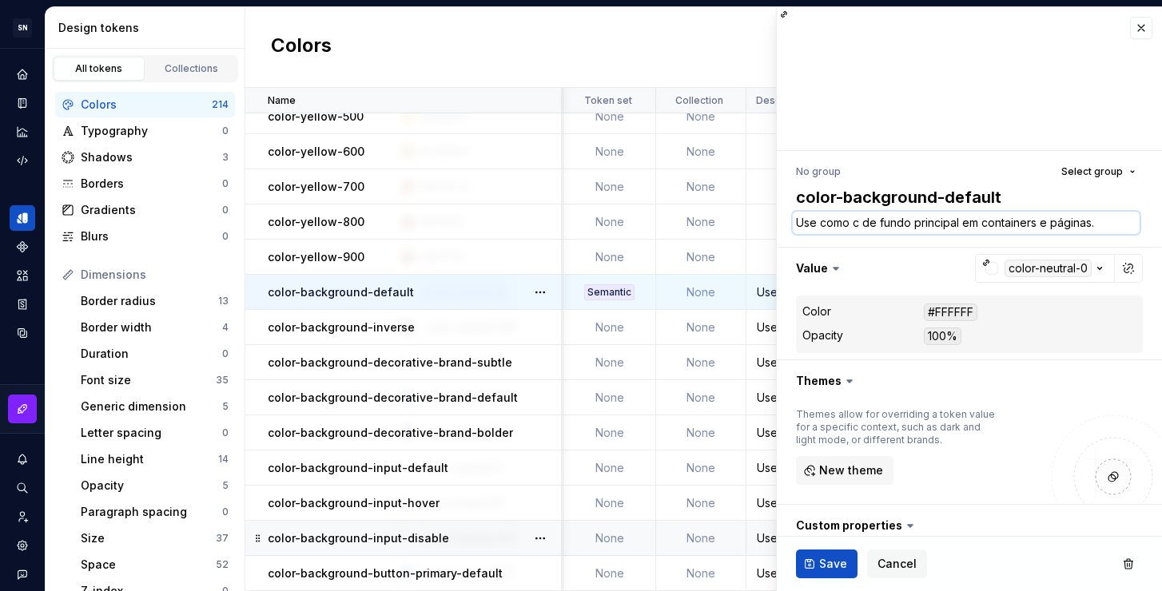
type textarea "Use como co de fundo principal em containers e páginas."
type textarea "*"
type textarea "Use como cor de fundo principal em containers e páginas."
drag, startPoint x: 870, startPoint y: 222, endPoint x: 854, endPoint y: 221, distance: 16.0
click at [854, 221] on textarea "Use como cor de fundo principal em containers e páginas." at bounding box center [966, 223] width 347 height 22
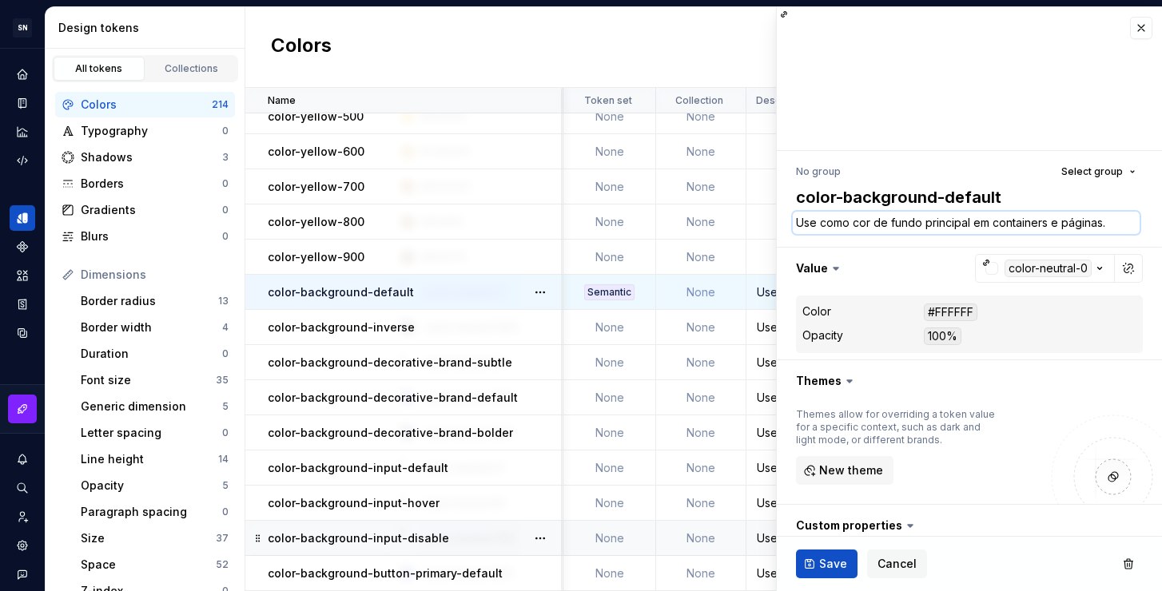
click at [844, 223] on textarea "Use como cor de fundo principal em containers e páginas." at bounding box center [966, 223] width 347 height 22
drag, startPoint x: 852, startPoint y: 222, endPoint x: 918, endPoint y: 223, distance: 66.3
click at [918, 223] on textarea "Use como cor de fundo principal em containers e páginas." at bounding box center [966, 223] width 347 height 22
type textarea "*"
type textarea "Use como cor de fundo principal em containers e páginas."
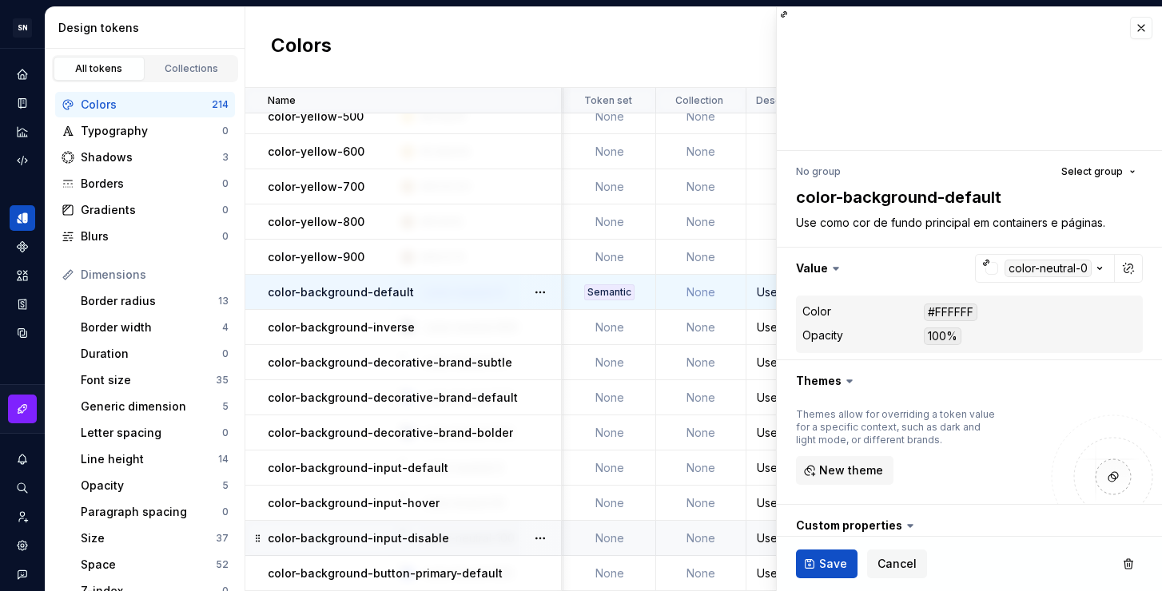
click at [529, 54] on div "Colors New token" at bounding box center [703, 47] width 917 height 81
click at [830, 564] on span "Save" at bounding box center [833, 564] width 28 height 16
click at [1138, 34] on button "button" at bounding box center [1141, 28] width 22 height 22
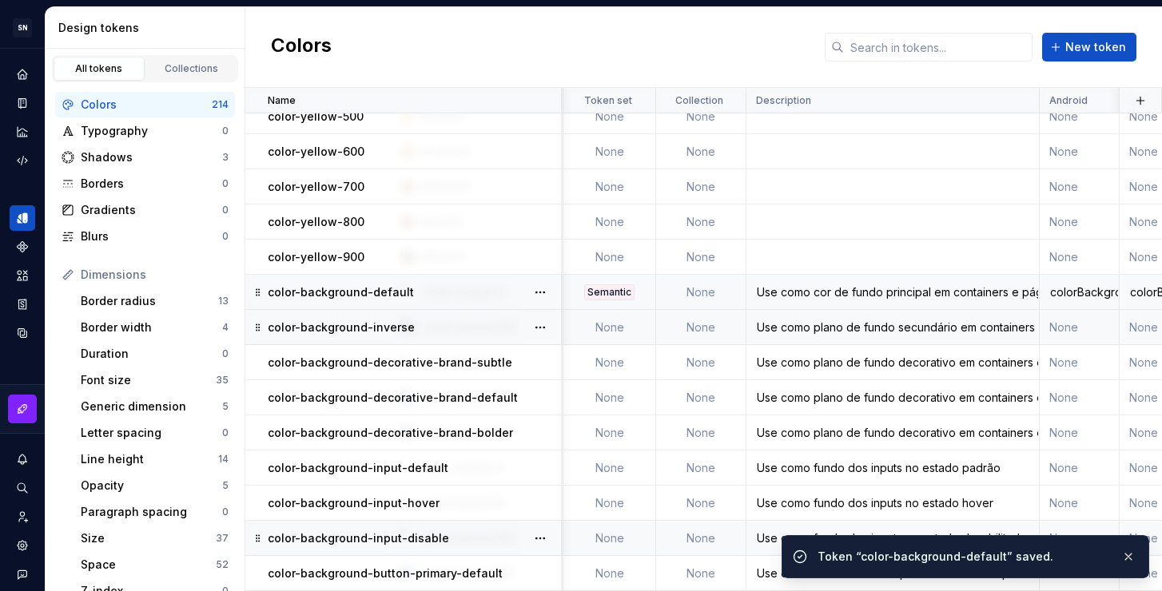
click at [616, 330] on td "None" at bounding box center [609, 327] width 93 height 35
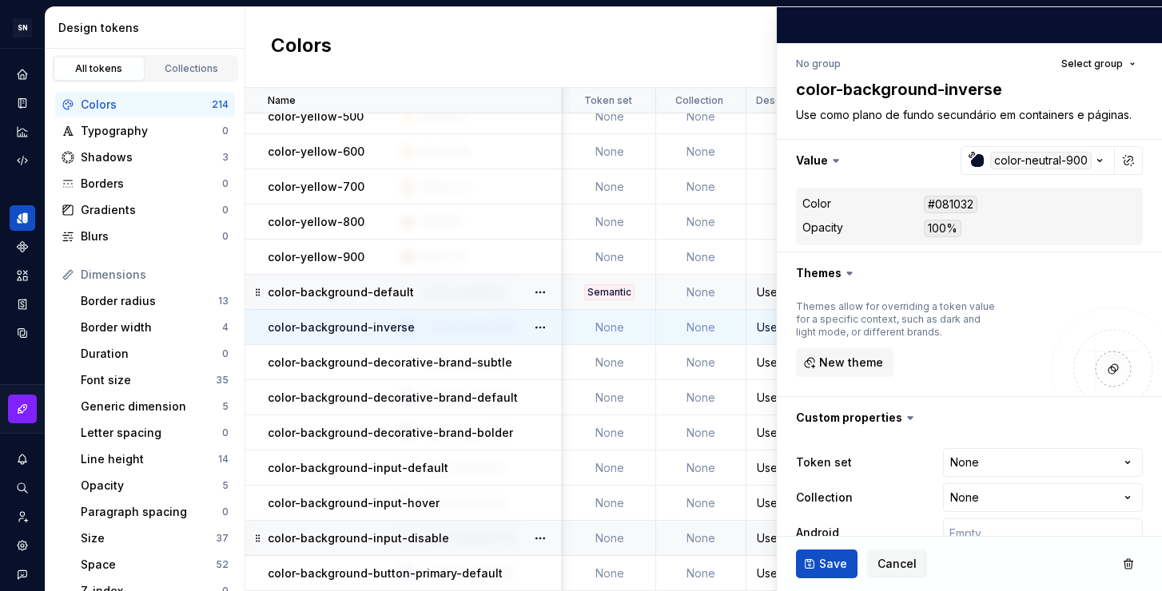
type textarea "*"
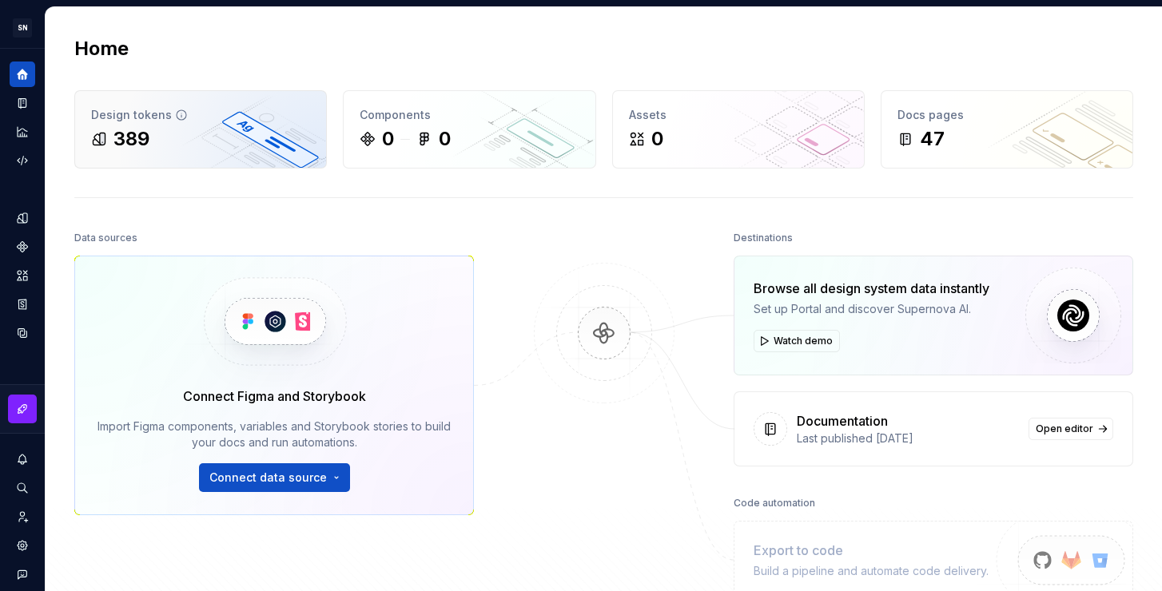
click at [208, 133] on div "389" at bounding box center [200, 139] width 219 height 26
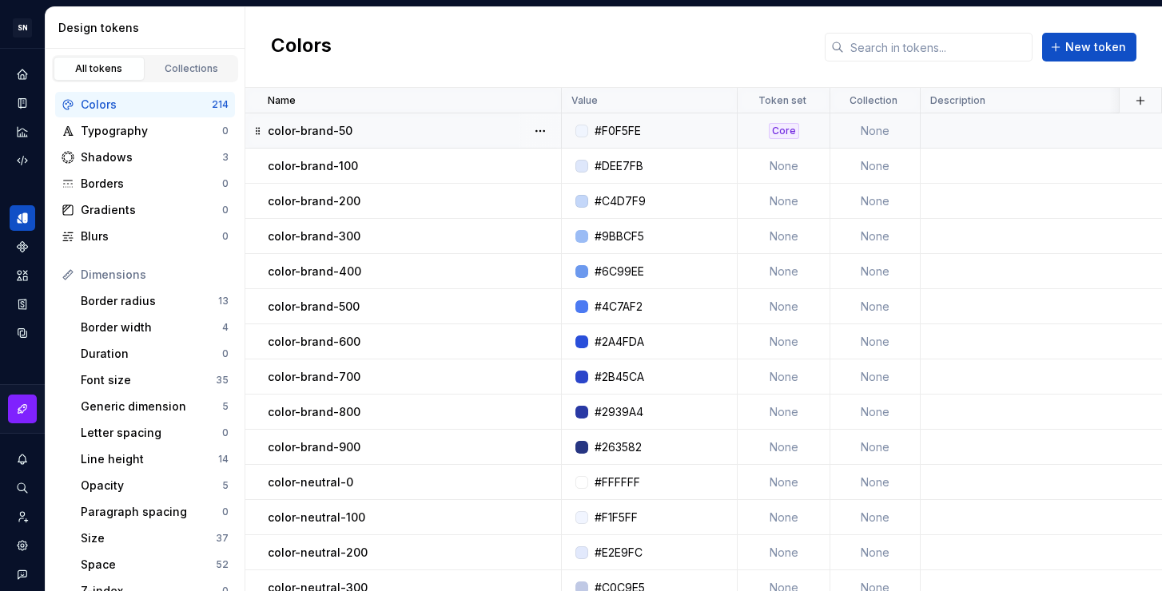
click at [784, 129] on div "Core" at bounding box center [784, 131] width 30 height 16
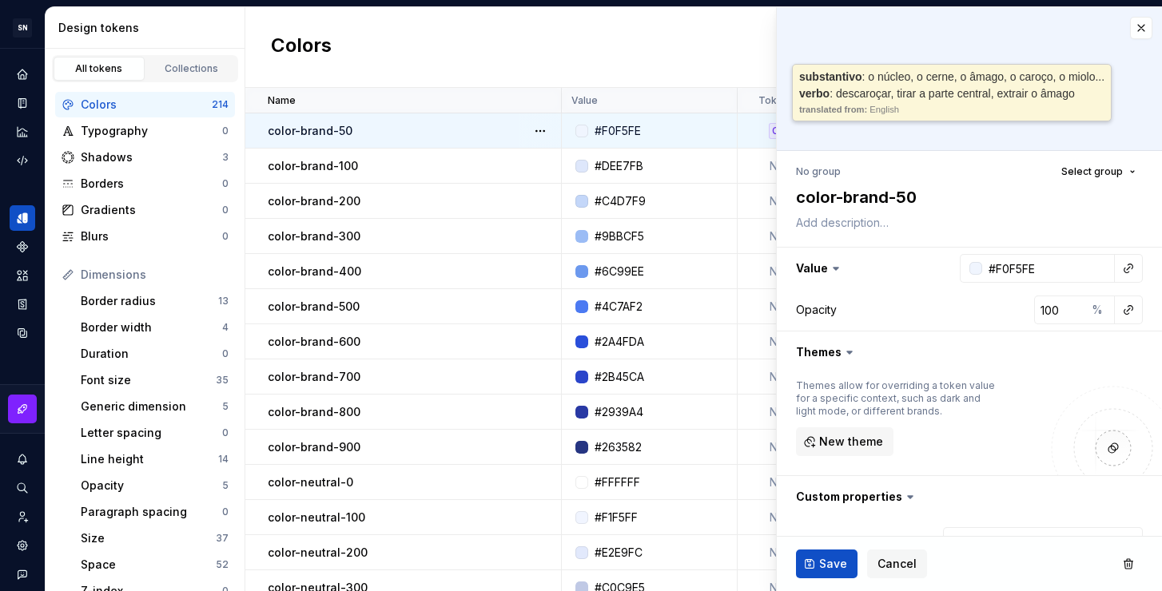
type textarea "*"
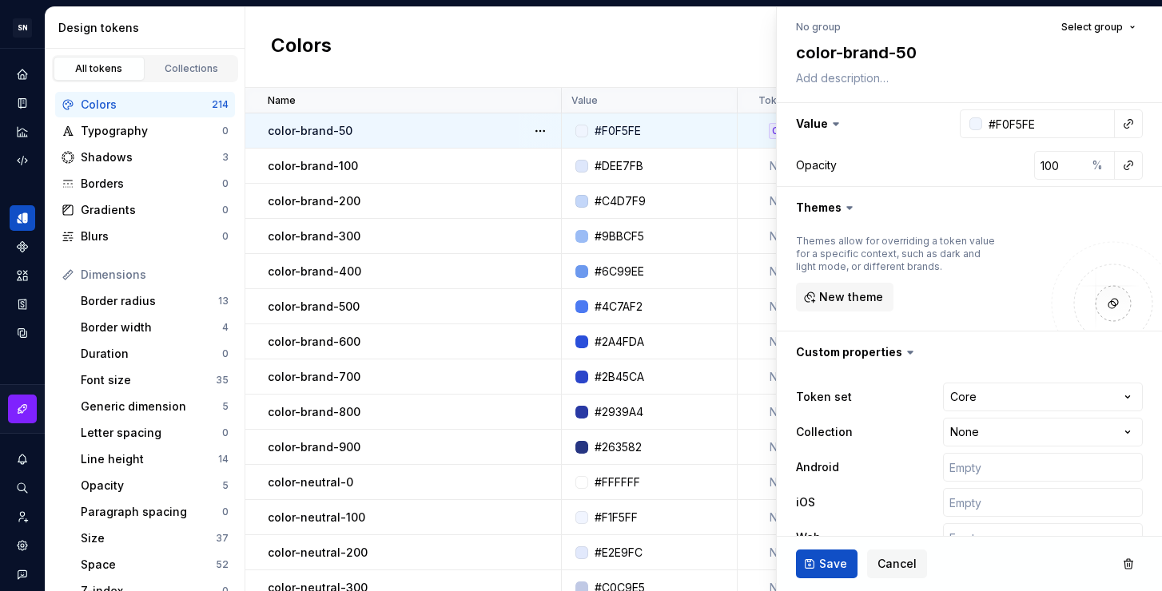
scroll to position [181, 0]
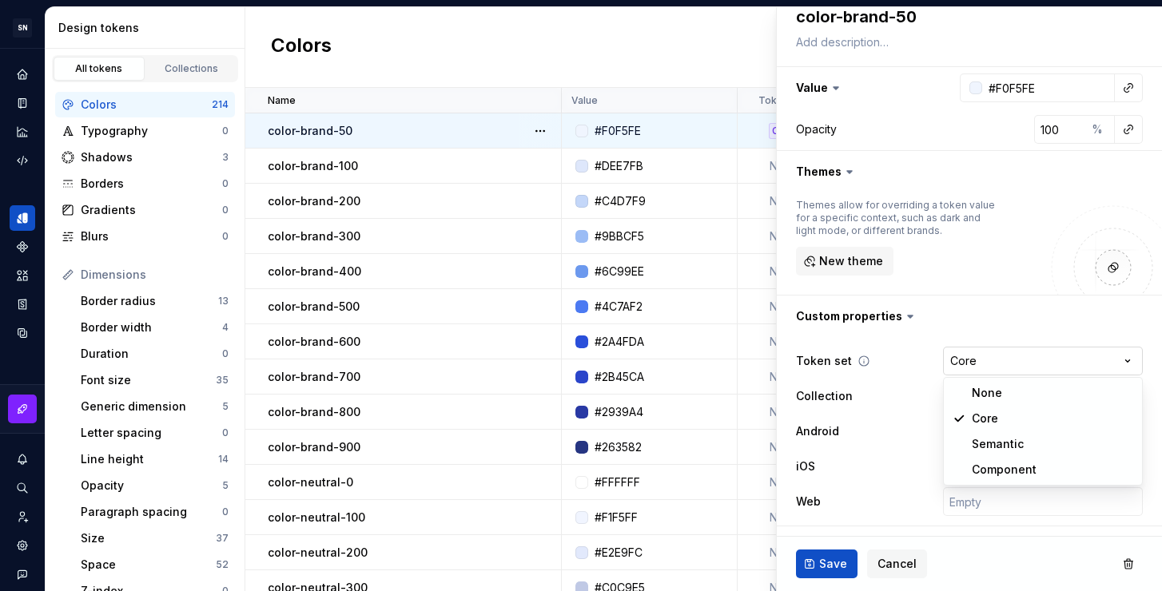
click at [1004, 360] on html "SN Céu Design System S Design system data Design tokens All tokens Collections …" at bounding box center [581, 295] width 1162 height 591
click at [943, 274] on html "SN Céu Design System S Design system data Design tokens All tokens Collections …" at bounding box center [581, 295] width 1162 height 591
click at [691, 42] on div "Colors New token" at bounding box center [703, 47] width 917 height 81
click at [895, 562] on span "Cancel" at bounding box center [896, 564] width 39 height 16
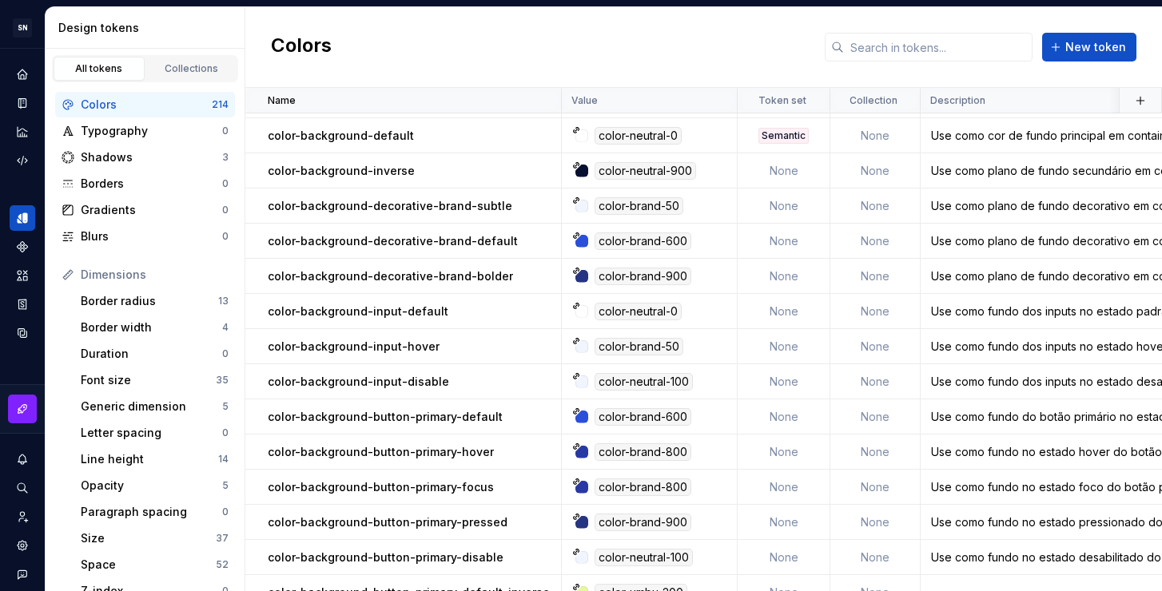
scroll to position [4318, 0]
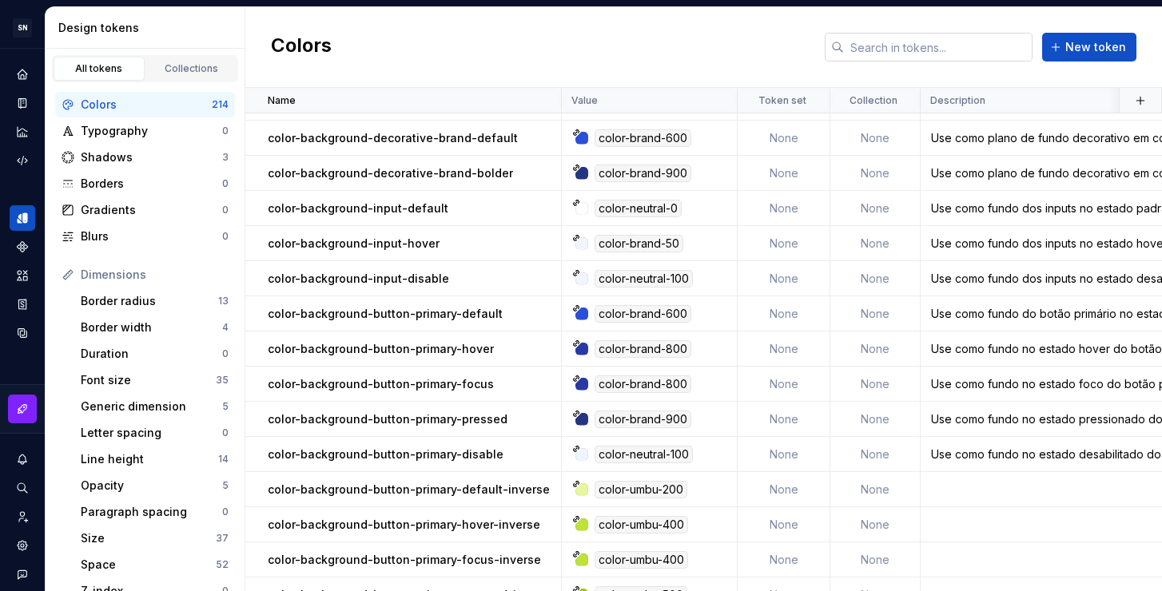
click at [918, 57] on input "text" at bounding box center [938, 47] width 189 height 29
click at [877, 52] on input "text" at bounding box center [938, 47] width 189 height 29
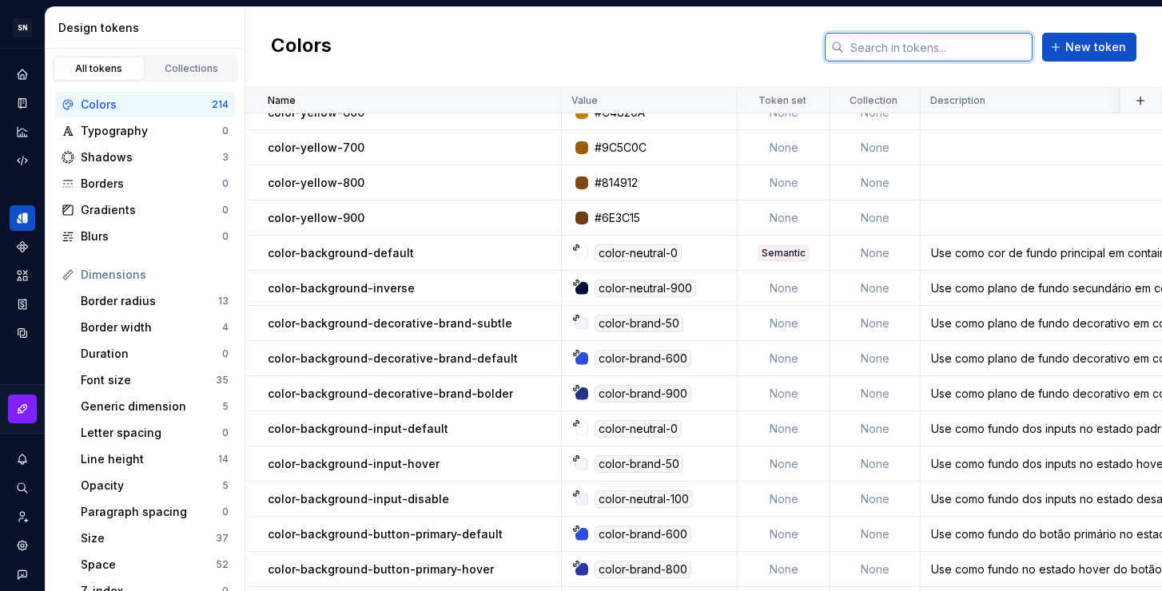
scroll to position [4088, 0]
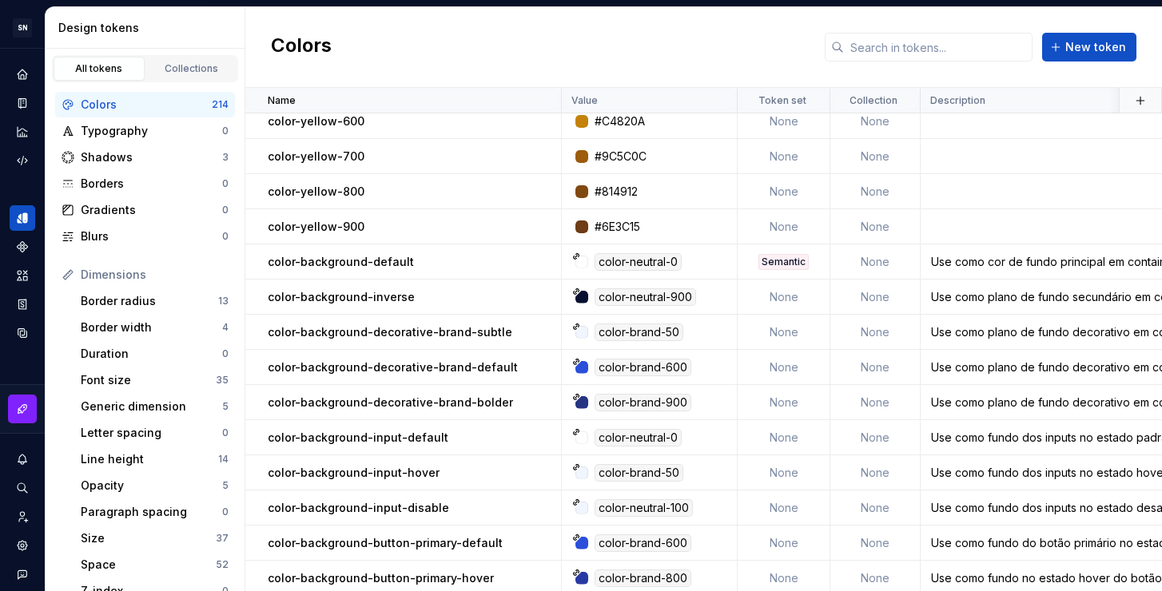
click at [751, 54] on div "Colors New token" at bounding box center [703, 47] width 917 height 81
